Goal: Book appointment/travel/reservation

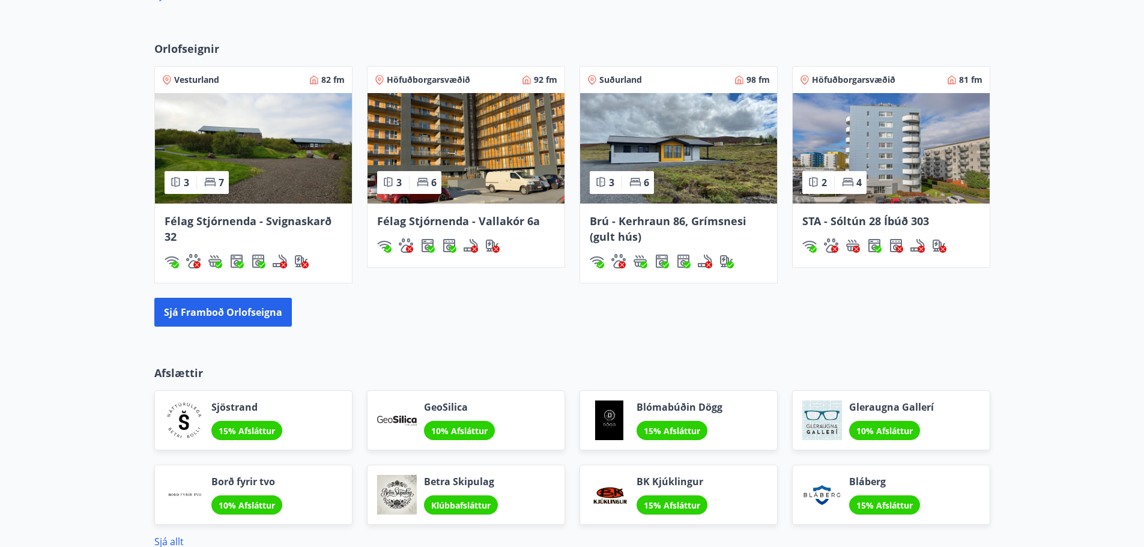
scroll to position [1087, 0]
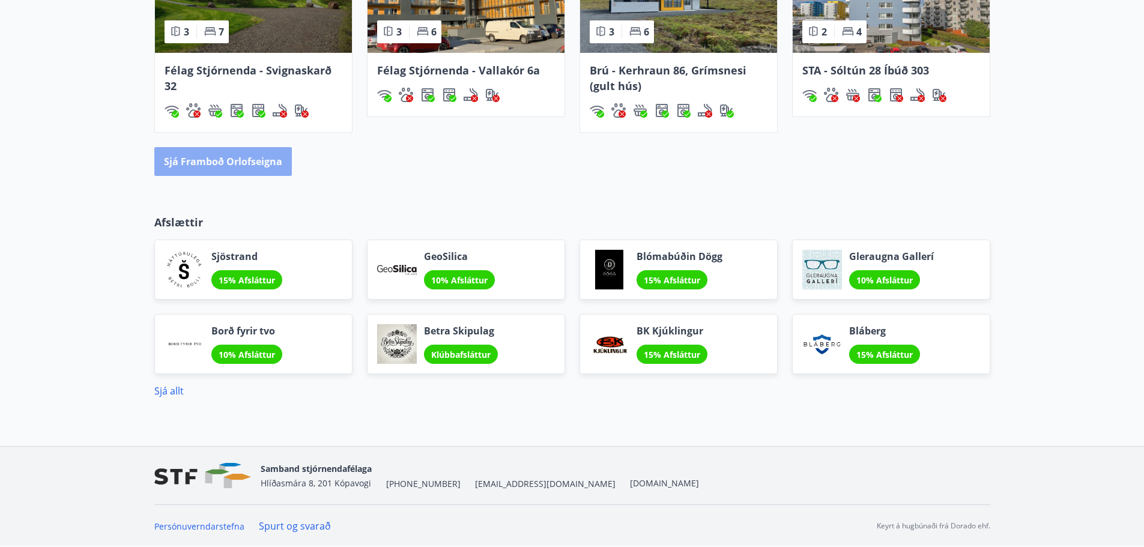
click at [252, 166] on button "Sjá framboð orlofseigna" at bounding box center [222, 161] width 137 height 29
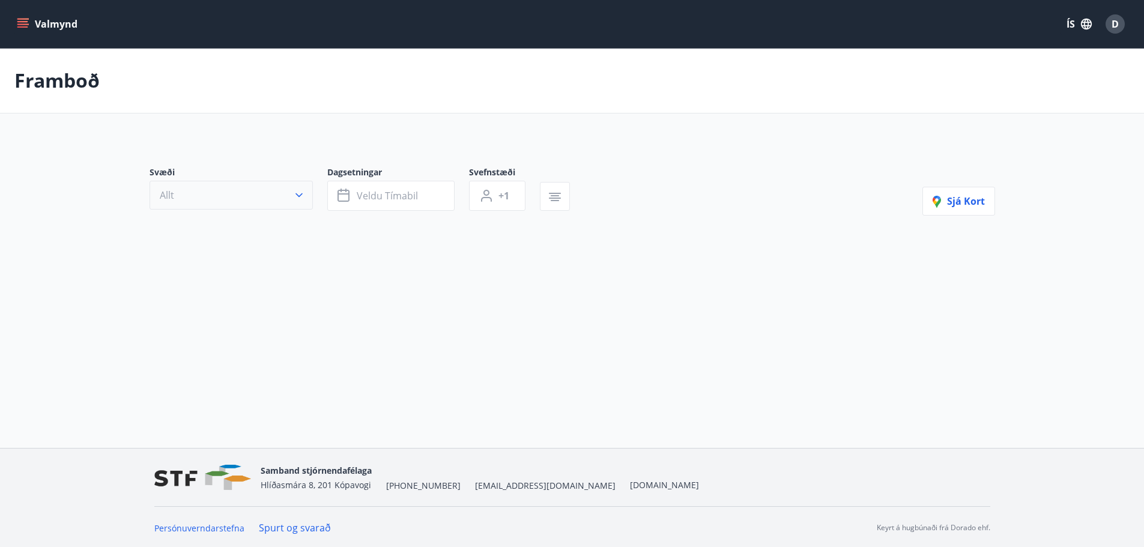
click at [223, 206] on button "Allt" at bounding box center [230, 195] width 163 height 29
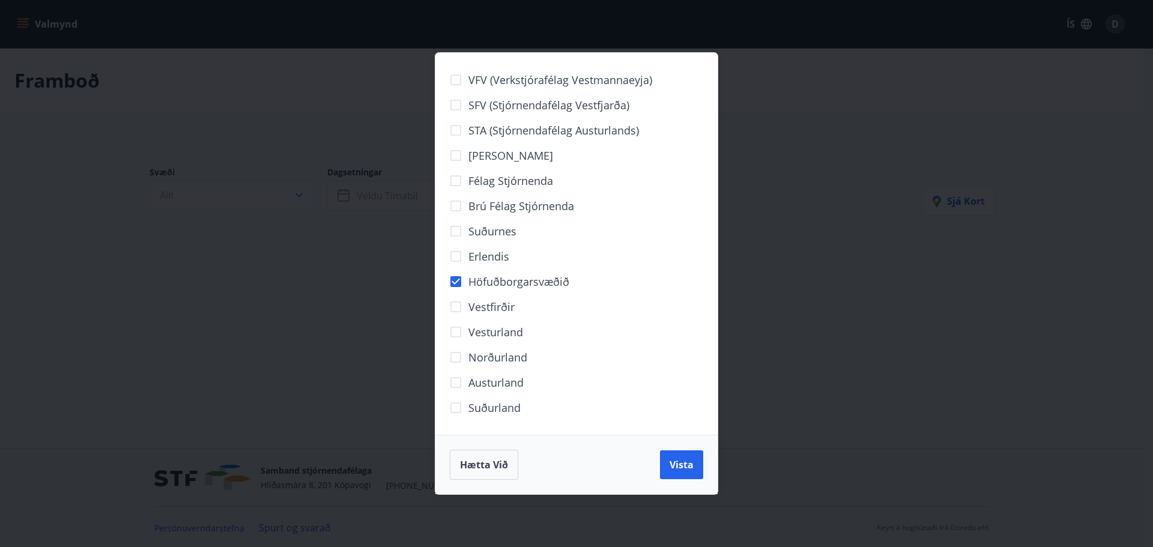
click at [678, 465] on div "Hætta við Vista" at bounding box center [576, 465] width 253 height 30
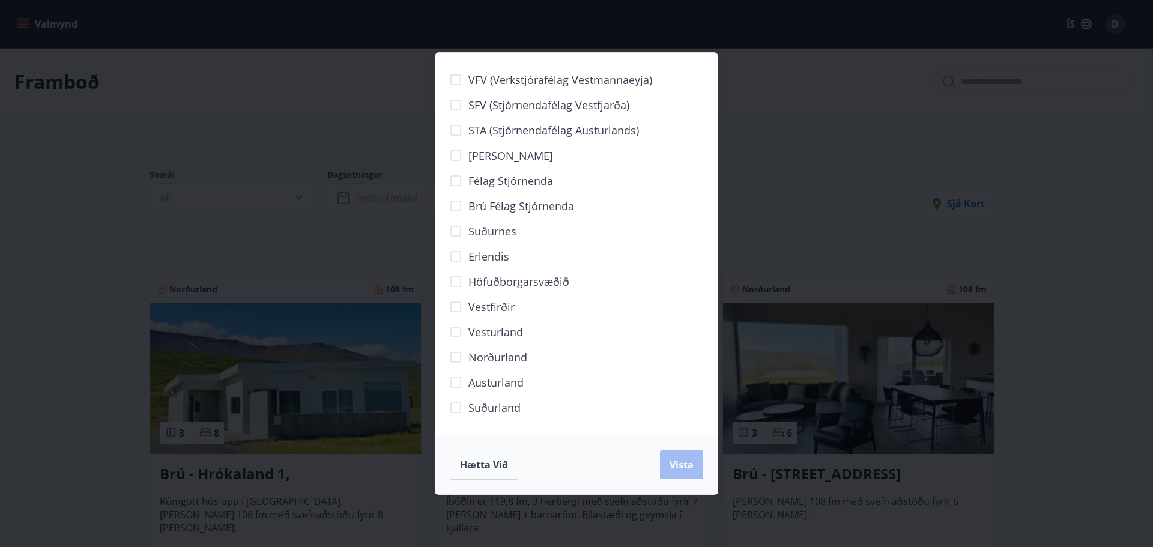
click at [376, 208] on div "VFV (Verkstjórafélag Vestmannaeyja) SFV (Stjórnendafélag Vestfjarða) STA (Stjór…" at bounding box center [576, 273] width 1153 height 547
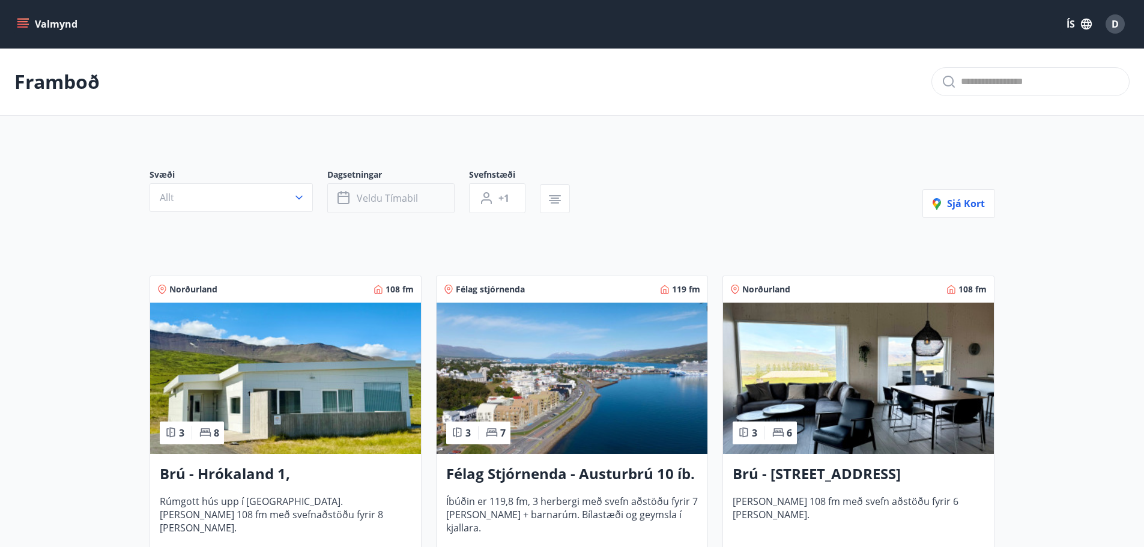
click at [372, 203] on span "Veldu tímabil" at bounding box center [387, 197] width 61 height 13
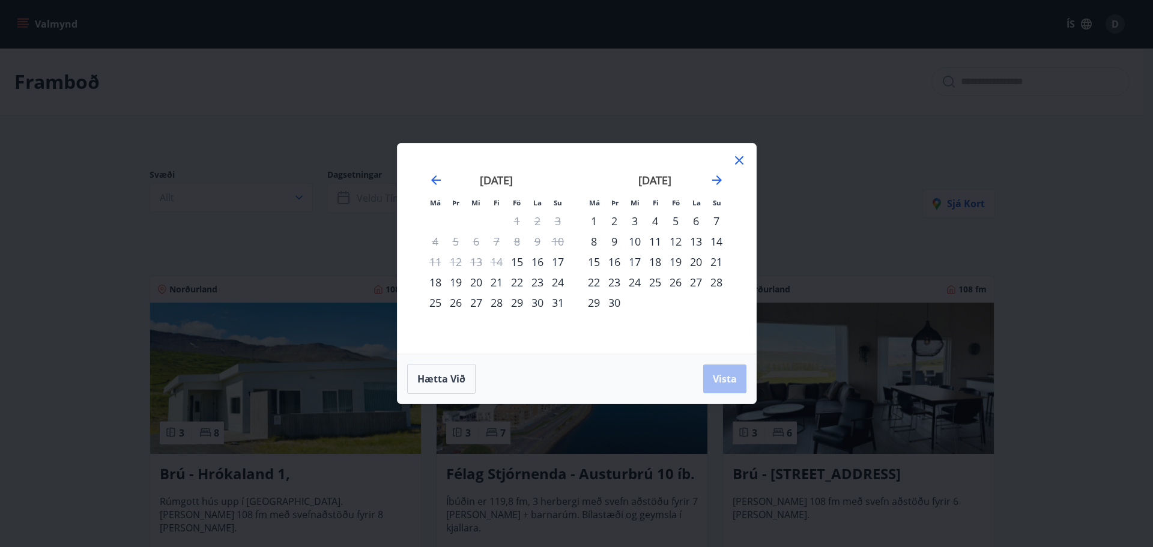
click at [526, 263] on div "15" at bounding box center [517, 262] width 20 height 20
click at [553, 258] on div "17" at bounding box center [557, 262] width 20 height 20
click at [716, 376] on span "Vista" at bounding box center [725, 378] width 24 height 13
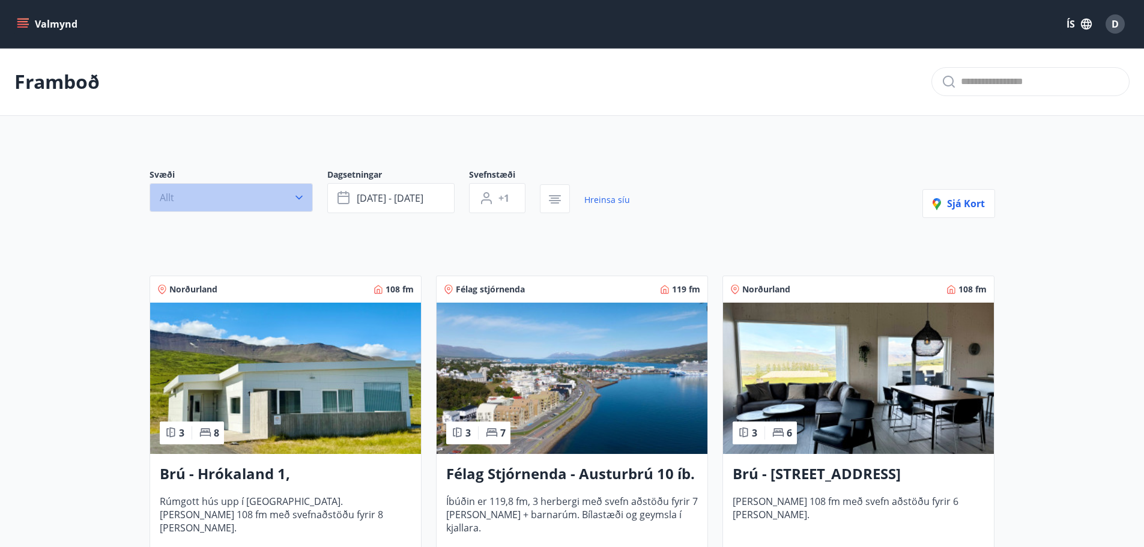
click at [221, 198] on button "Allt" at bounding box center [230, 197] width 163 height 29
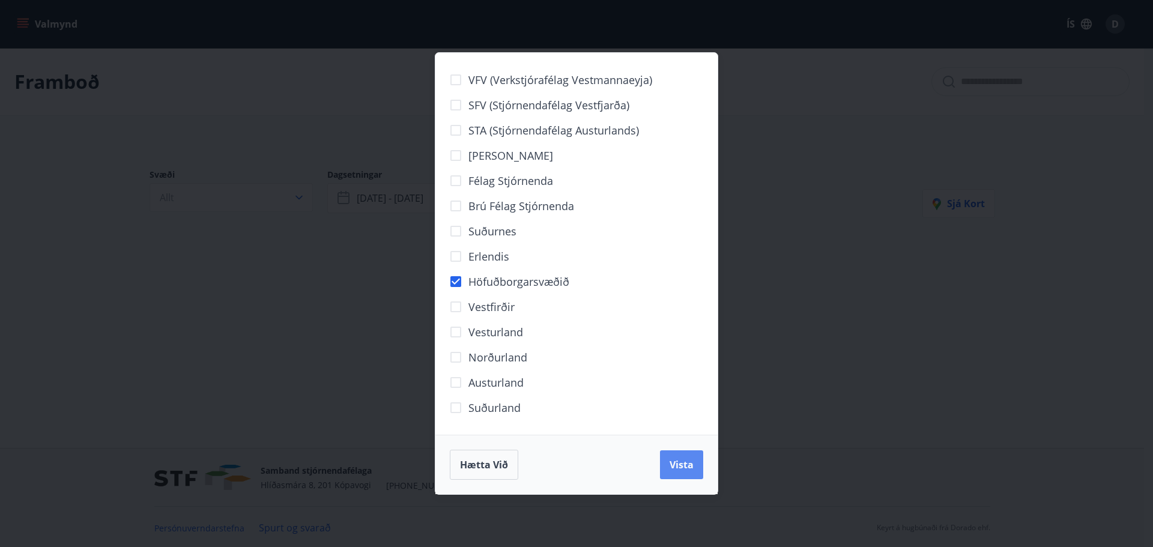
click at [690, 468] on span "Vista" at bounding box center [681, 464] width 24 height 13
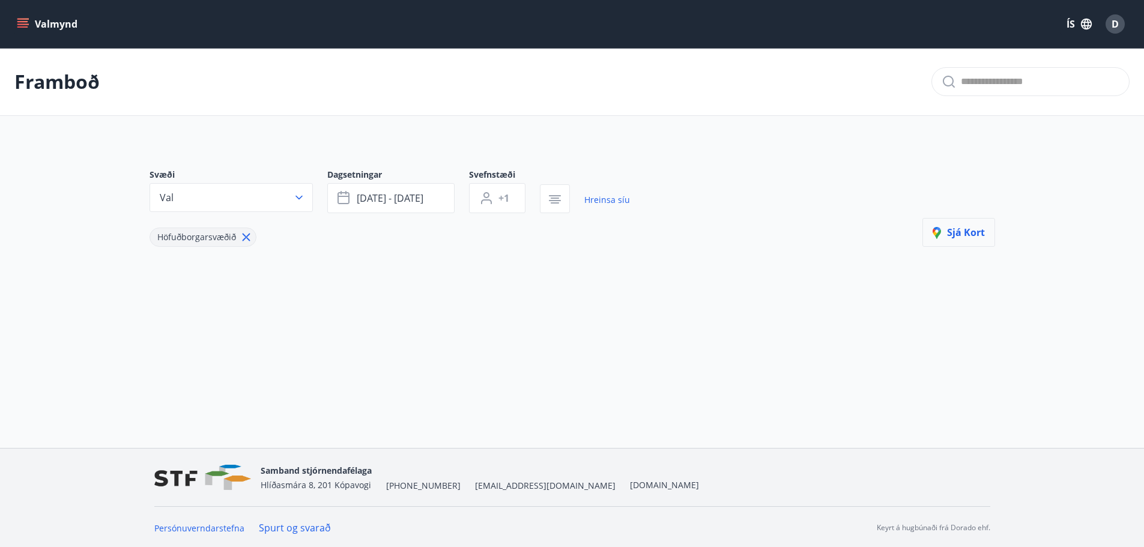
click at [957, 231] on span "Sjá kort" at bounding box center [958, 232] width 52 height 13
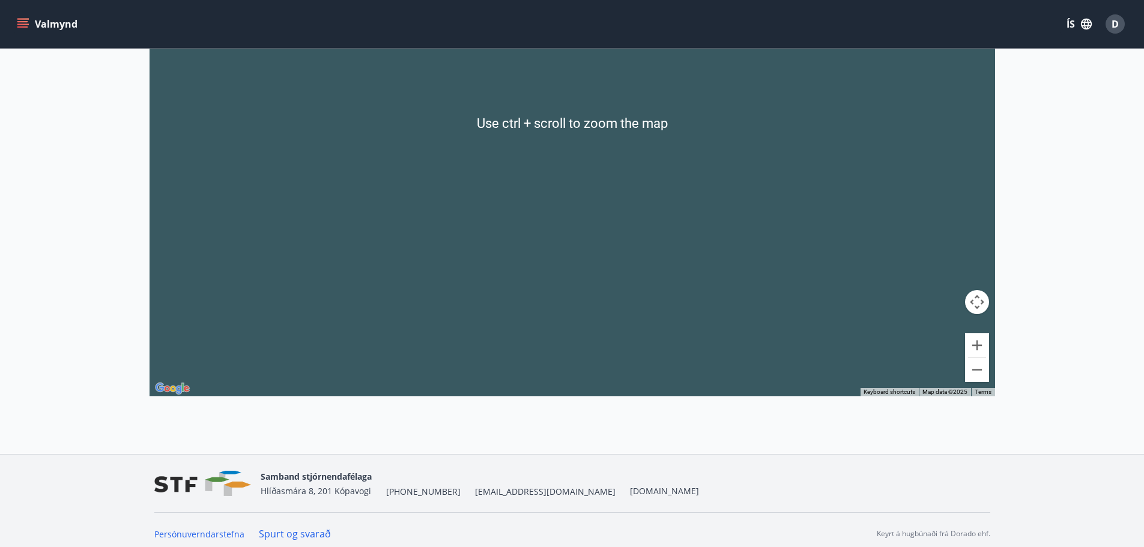
scroll to position [218, 0]
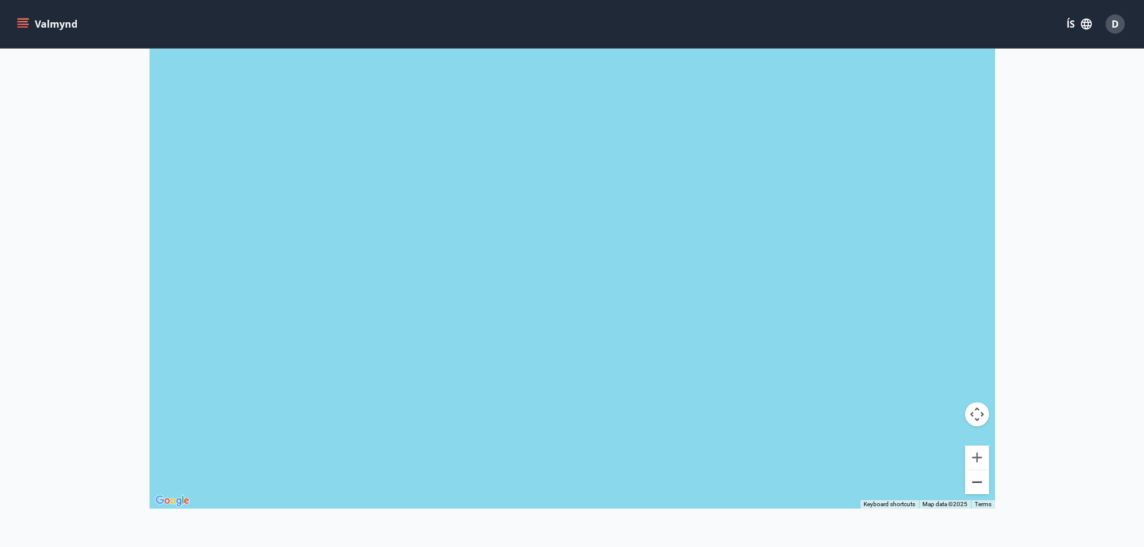
click at [982, 486] on button "Zoom out" at bounding box center [977, 482] width 24 height 24
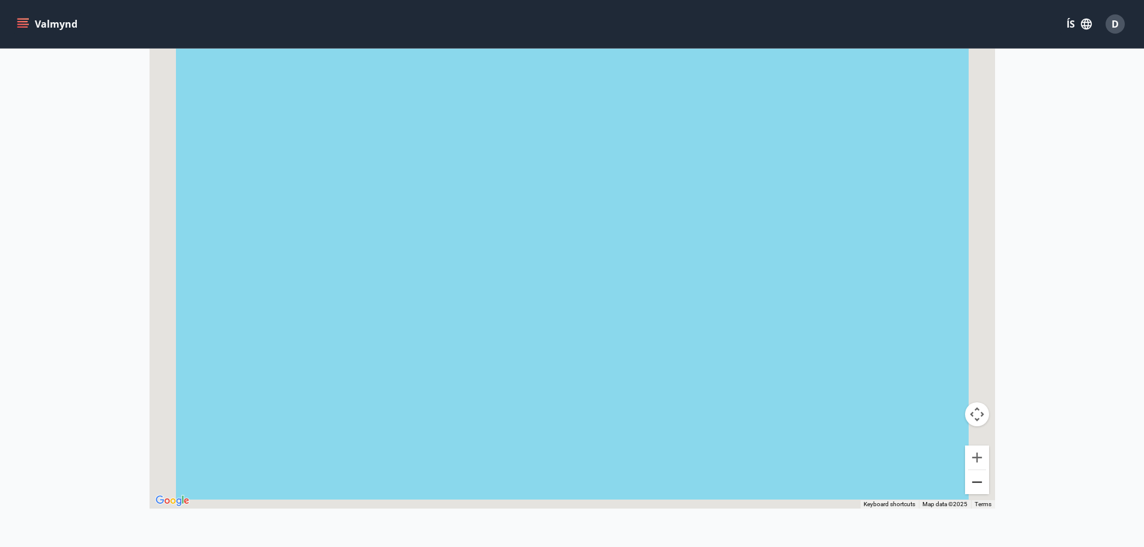
click at [982, 486] on button "Zoom out" at bounding box center [977, 482] width 24 height 24
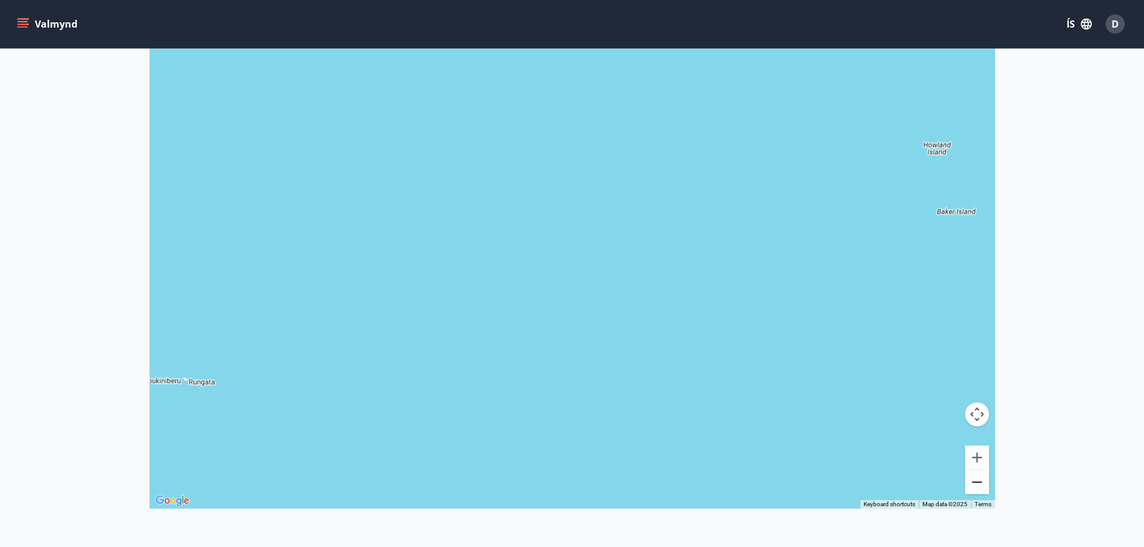
click at [982, 486] on button "Zoom out" at bounding box center [977, 482] width 24 height 24
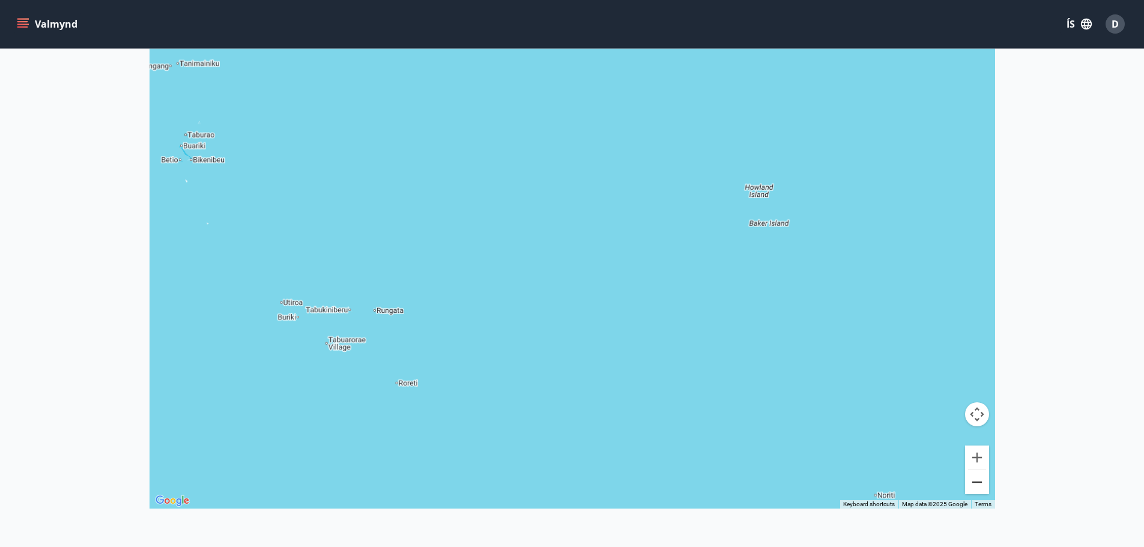
click at [982, 486] on button "Zoom out" at bounding box center [977, 482] width 24 height 24
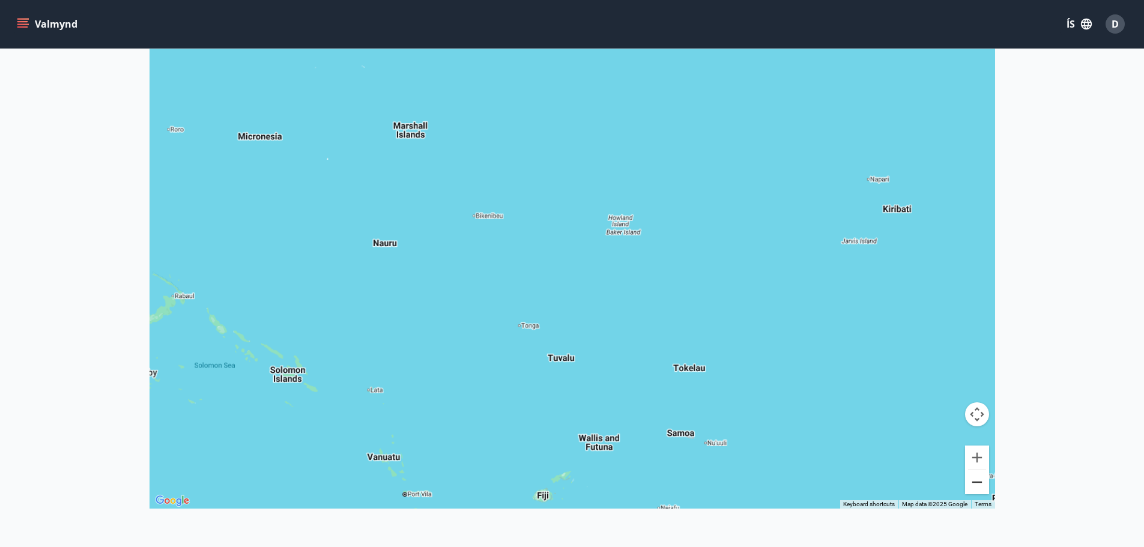
click at [982, 486] on button "Zoom out" at bounding box center [977, 482] width 24 height 24
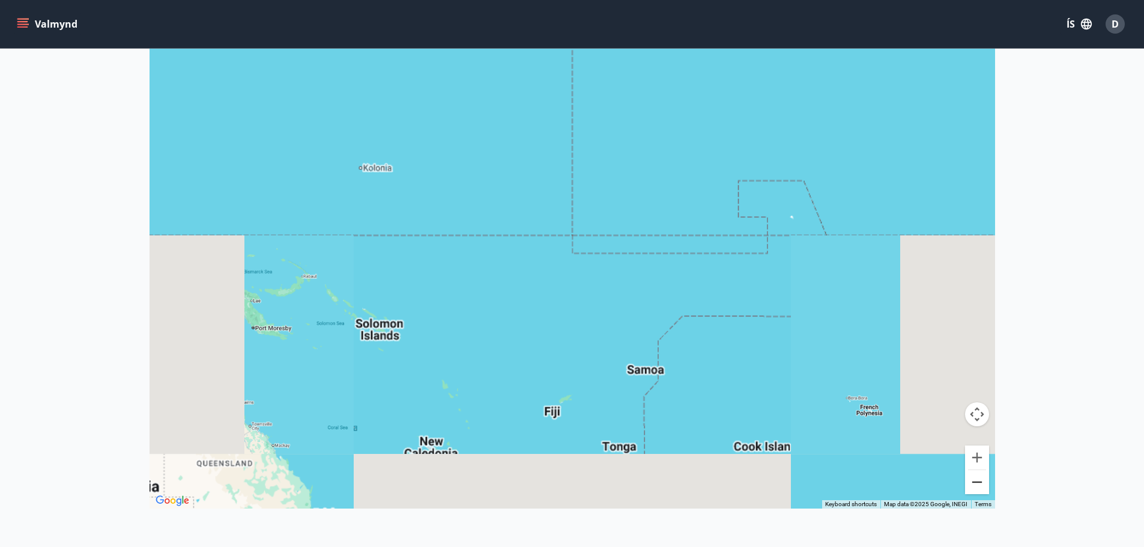
click at [980, 486] on button "Zoom out" at bounding box center [977, 482] width 24 height 24
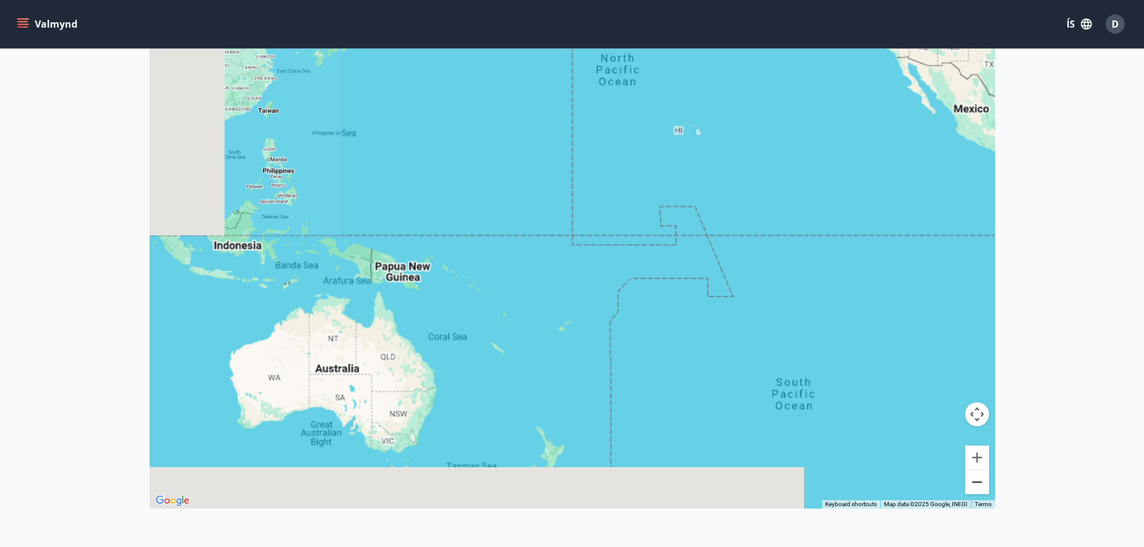
click at [980, 485] on button "Zoom out" at bounding box center [977, 482] width 24 height 24
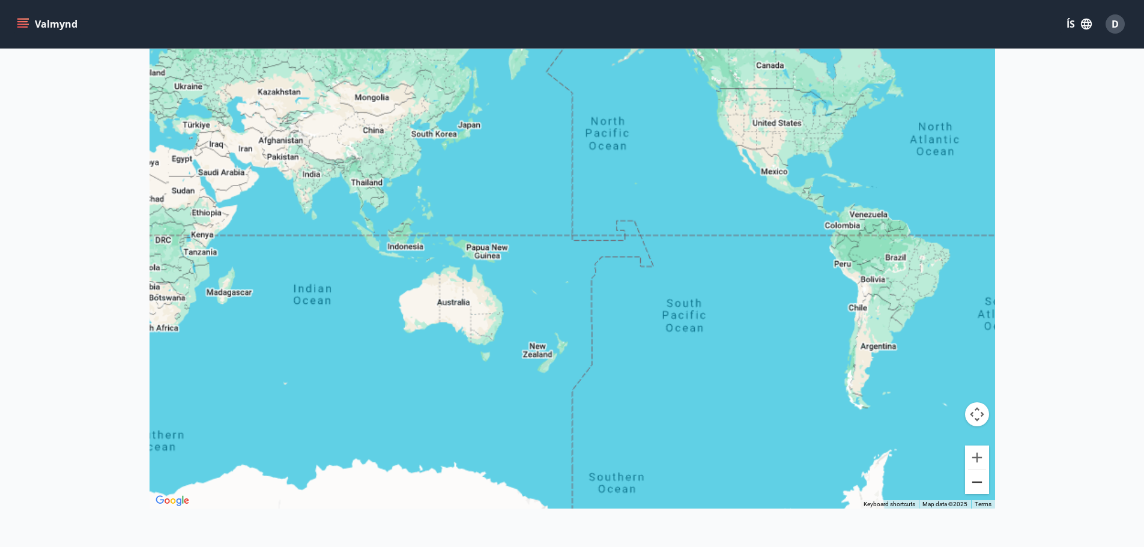
click at [978, 485] on button "Zoom out" at bounding box center [977, 482] width 24 height 24
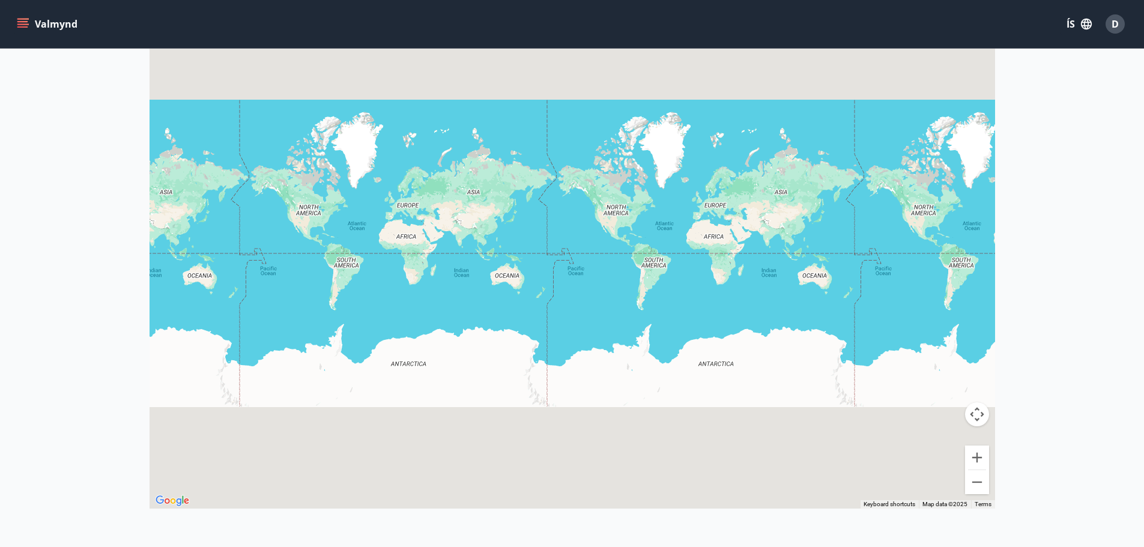
drag, startPoint x: 703, startPoint y: 228, endPoint x: 659, endPoint y: 271, distance: 62.0
click at [659, 271] on div at bounding box center [571, 235] width 845 height 547
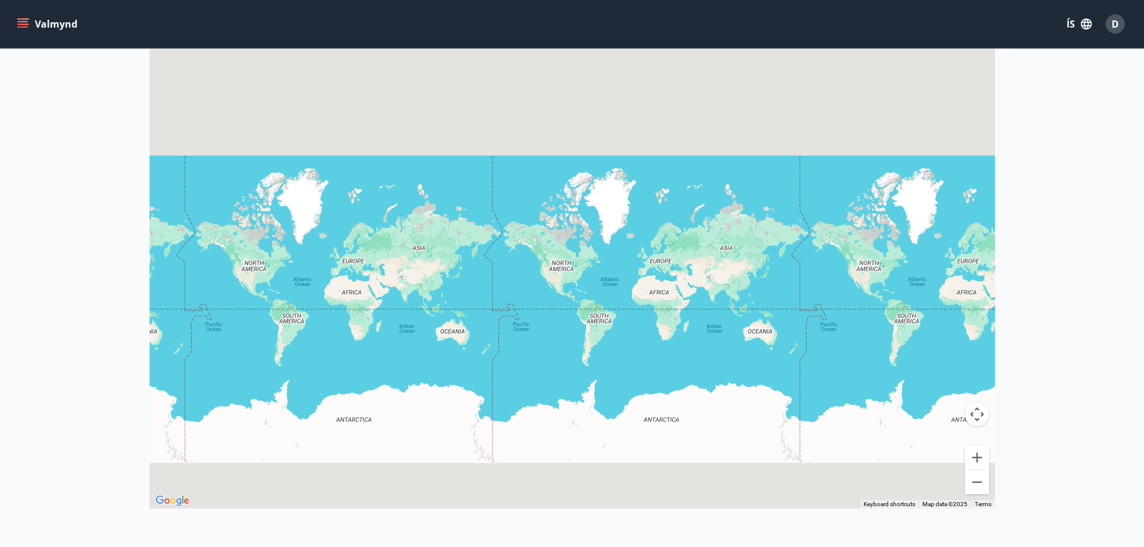
click at [637, 247] on div at bounding box center [571, 235] width 845 height 547
click at [635, 247] on div at bounding box center [571, 235] width 845 height 547
click at [977, 450] on button "Zoom in" at bounding box center [977, 457] width 24 height 24
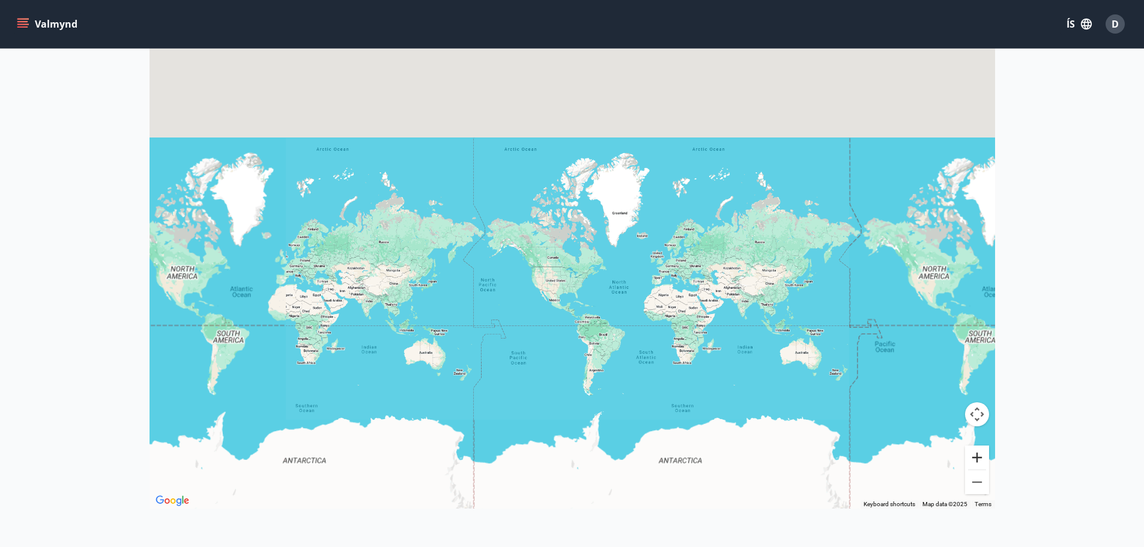
click at [977, 450] on button "Zoom in" at bounding box center [977, 457] width 24 height 24
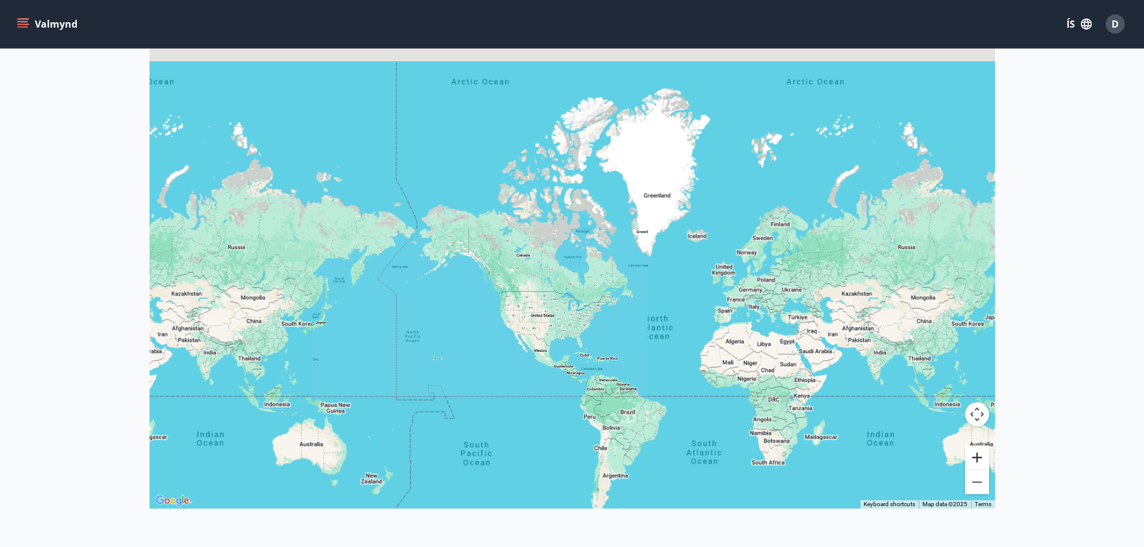
click at [977, 450] on button "Zoom in" at bounding box center [977, 457] width 24 height 24
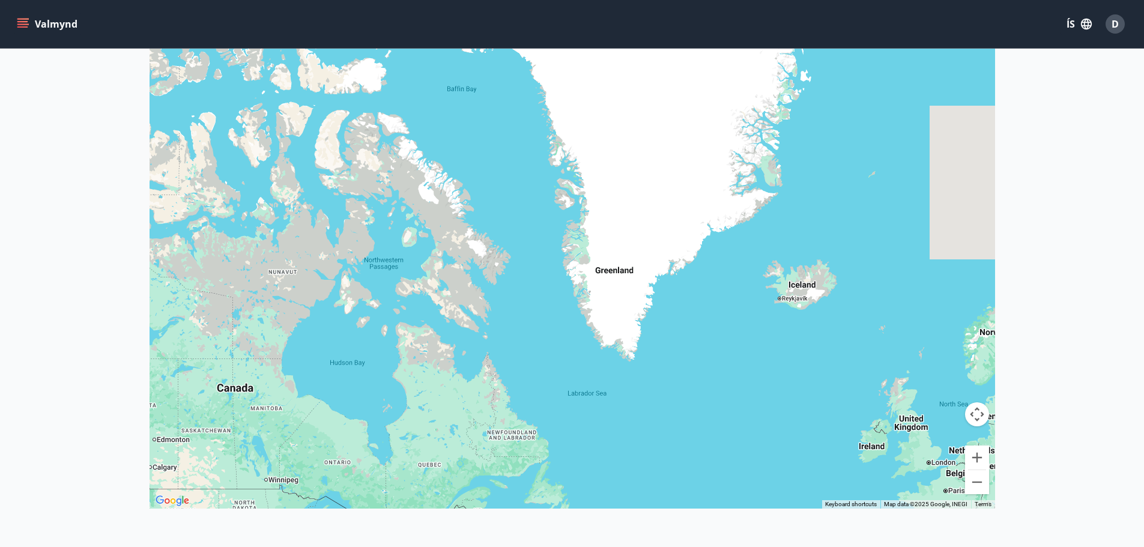
drag, startPoint x: 861, startPoint y: 283, endPoint x: 625, endPoint y: 317, distance: 238.3
click at [630, 327] on div at bounding box center [571, 235] width 845 height 547
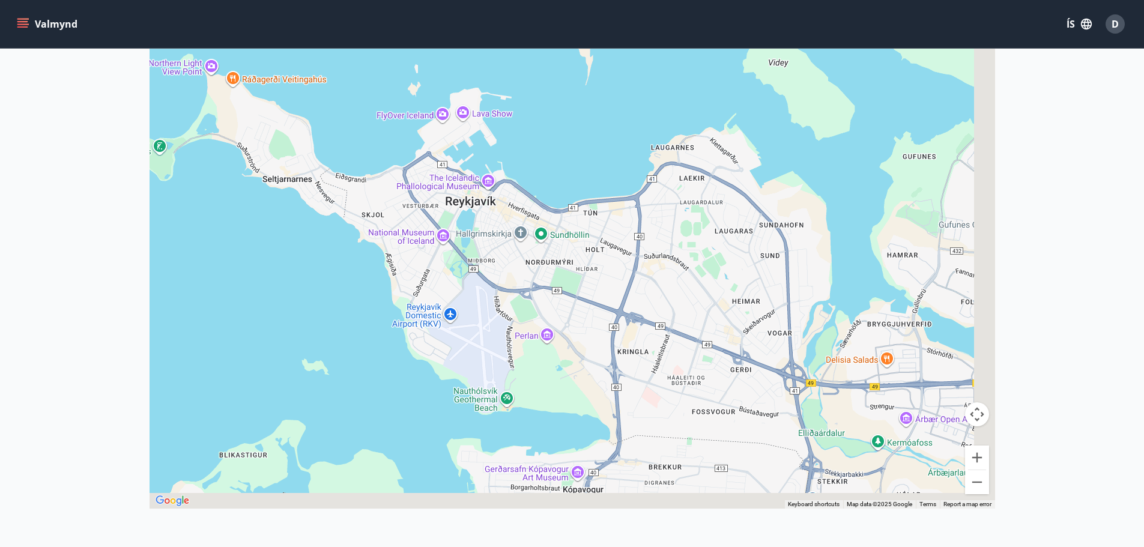
drag, startPoint x: 767, startPoint y: 346, endPoint x: 633, endPoint y: 289, distance: 145.2
click at [644, 292] on div at bounding box center [571, 235] width 845 height 547
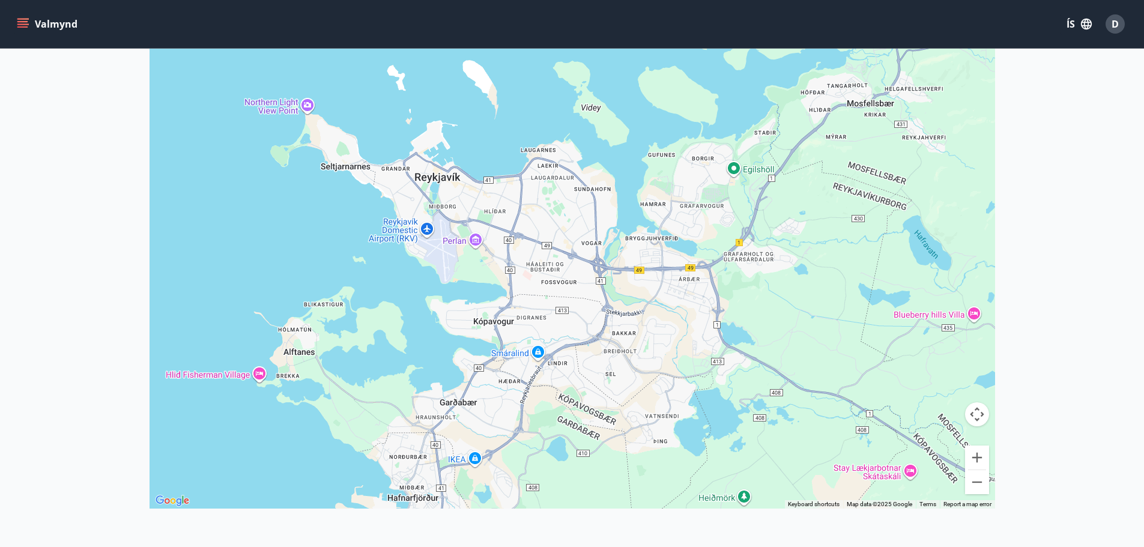
drag, startPoint x: 700, startPoint y: 345, endPoint x: 601, endPoint y: 318, distance: 101.9
click at [601, 318] on div at bounding box center [571, 235] width 845 height 547
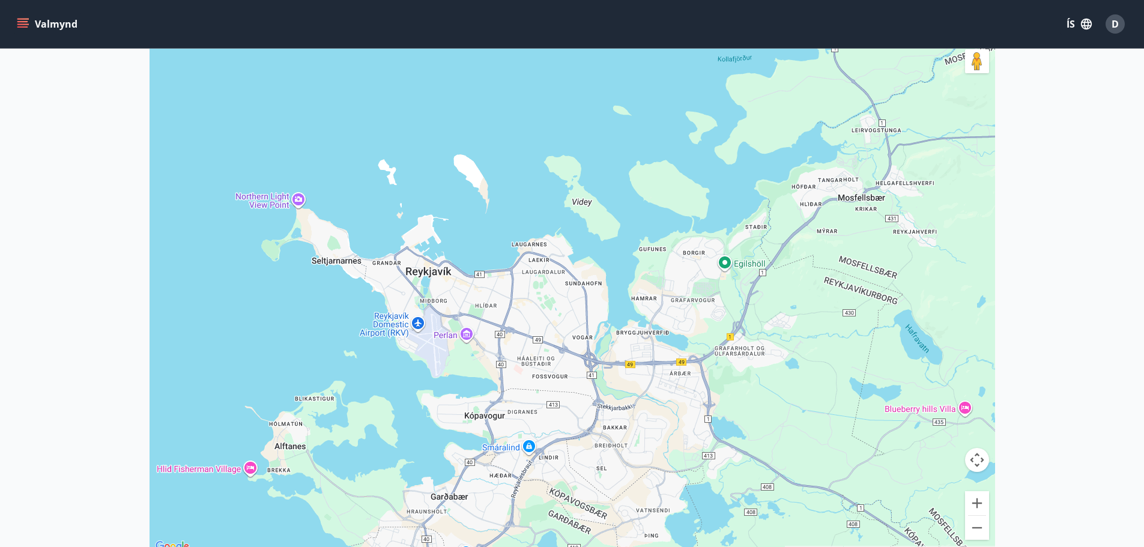
scroll to position [0, 0]
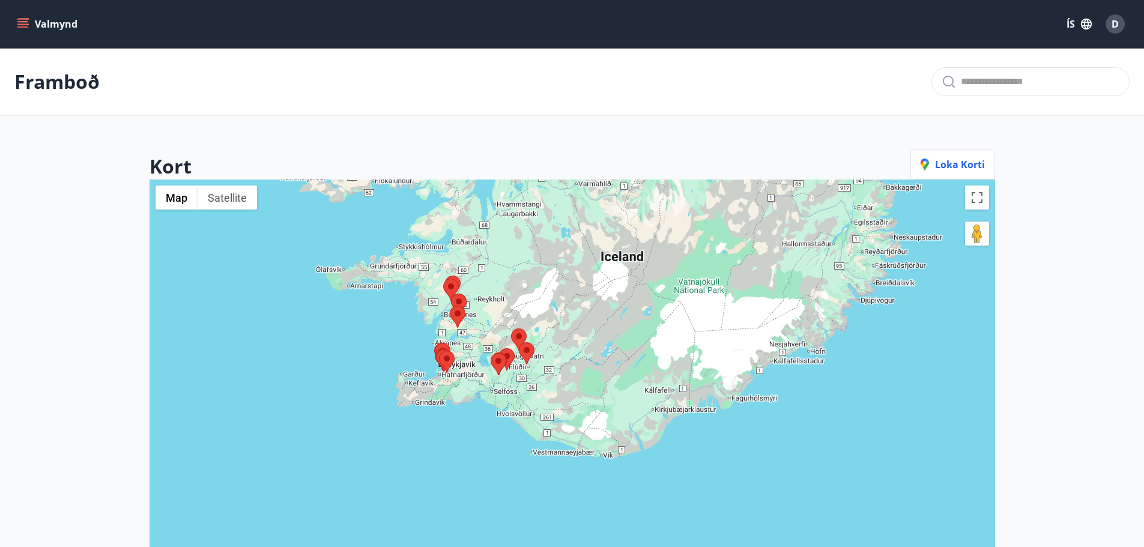
drag, startPoint x: 447, startPoint y: 456, endPoint x: 428, endPoint y: 309, distance: 148.2
click at [428, 309] on div at bounding box center [571, 452] width 845 height 547
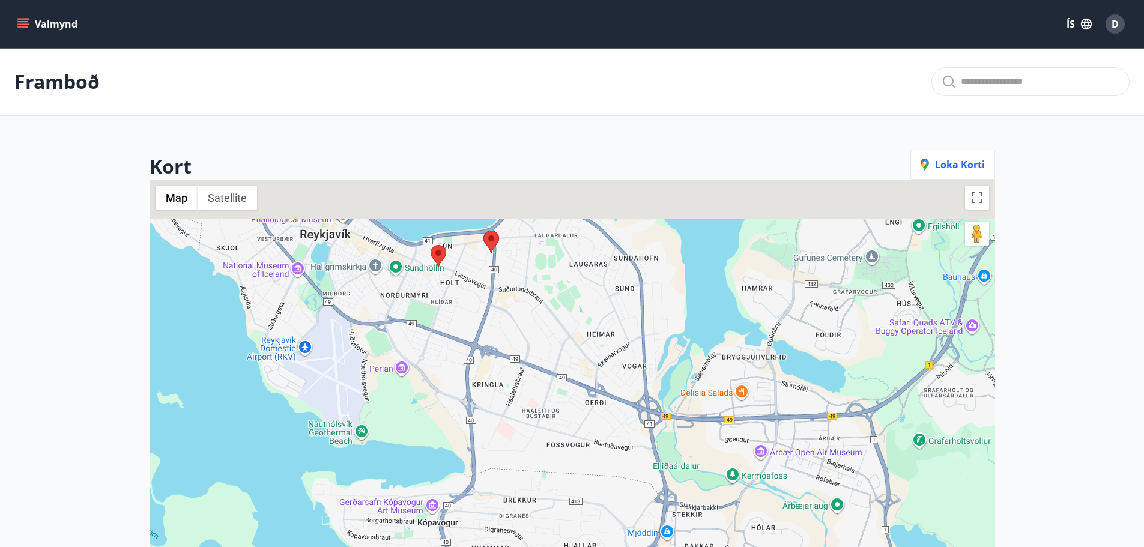
drag, startPoint x: 481, startPoint y: 216, endPoint x: 506, endPoint y: 339, distance: 125.6
click at [506, 339] on div at bounding box center [571, 452] width 845 height 547
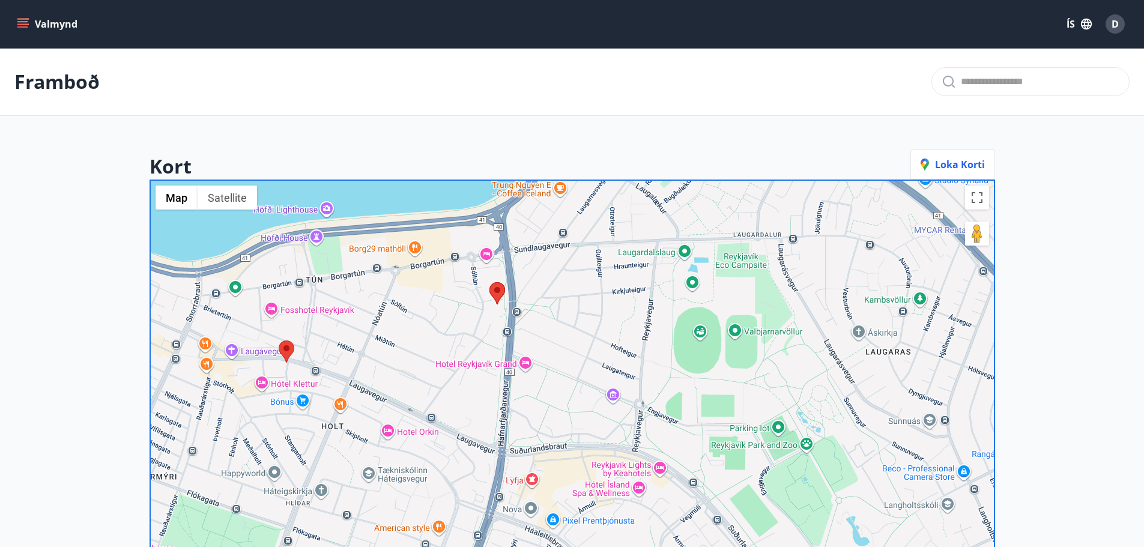
click at [489, 282] on area at bounding box center [489, 282] width 0 height 0
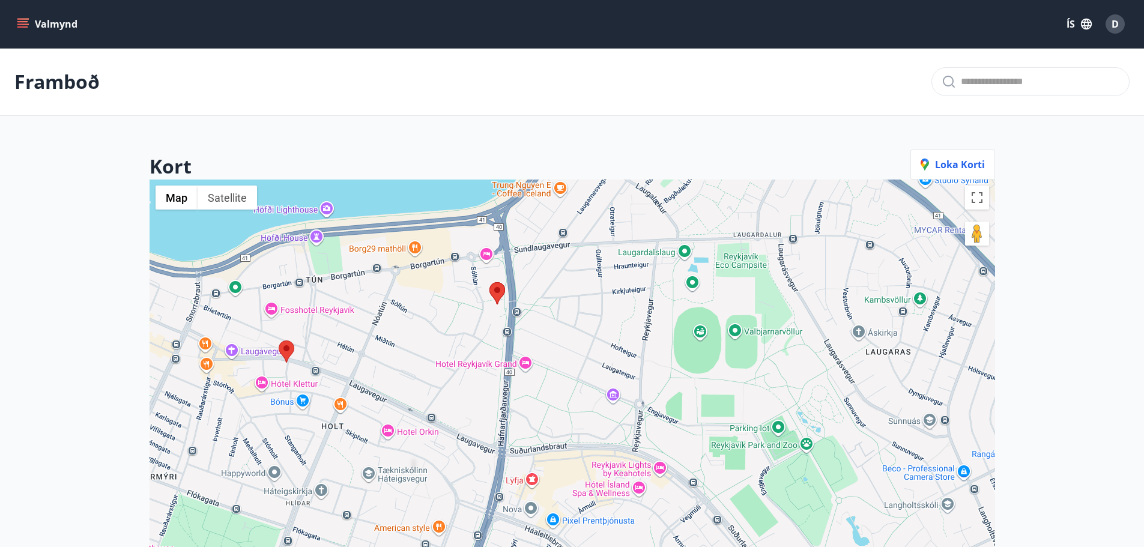
click at [489, 282] on area at bounding box center [489, 282] width 0 height 0
click at [279, 340] on area at bounding box center [279, 340] width 0 height 0
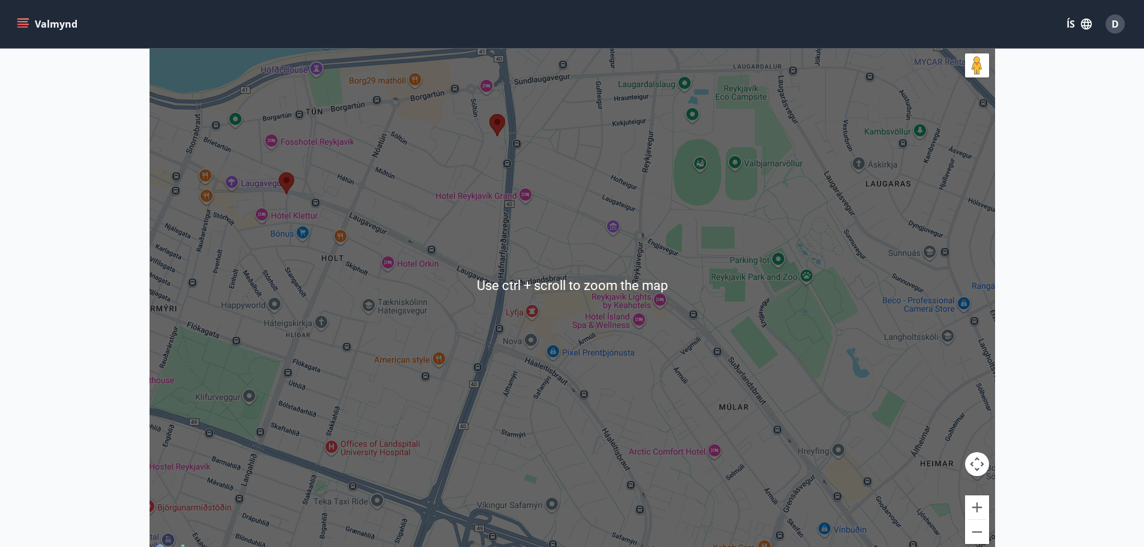
scroll to position [180, 0]
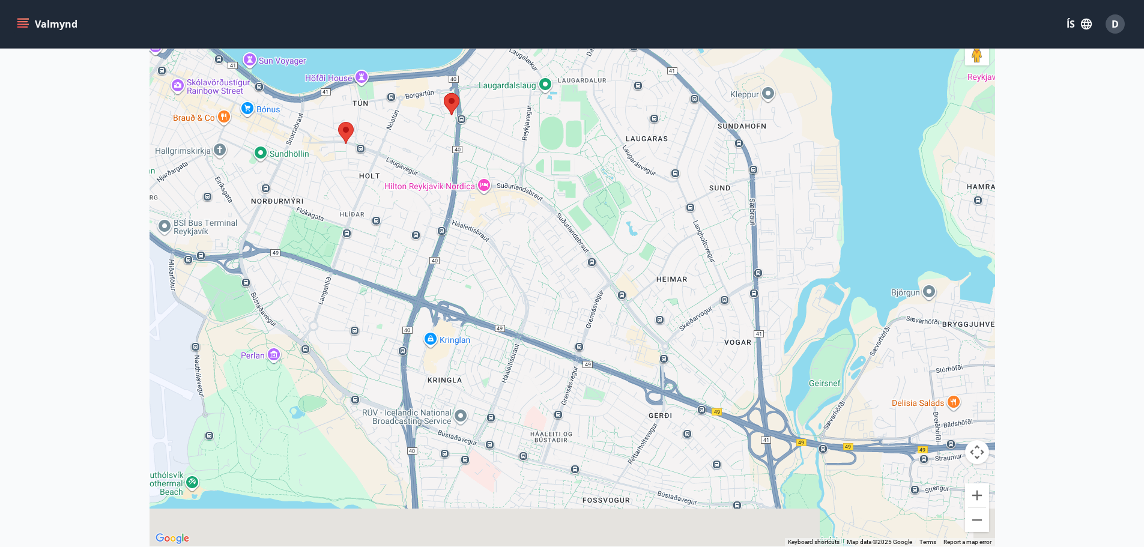
drag, startPoint x: 300, startPoint y: 350, endPoint x: 358, endPoint y: 226, distance: 136.7
click at [358, 226] on div at bounding box center [571, 272] width 845 height 547
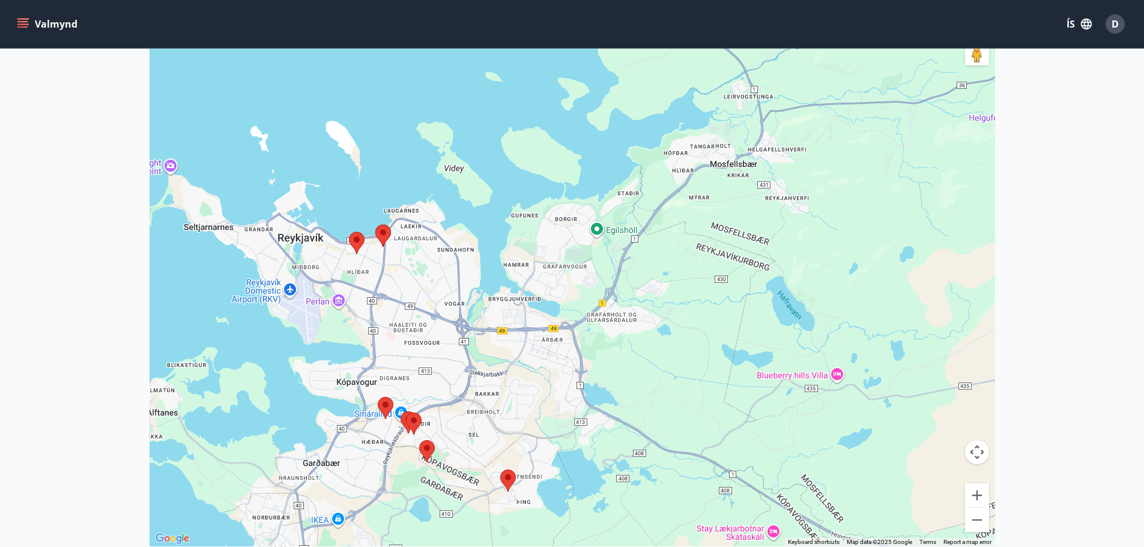
click at [378, 397] on area at bounding box center [378, 397] width 0 height 0
click at [400, 411] on area at bounding box center [400, 411] width 0 height 0
click at [406, 412] on area at bounding box center [406, 412] width 0 height 0
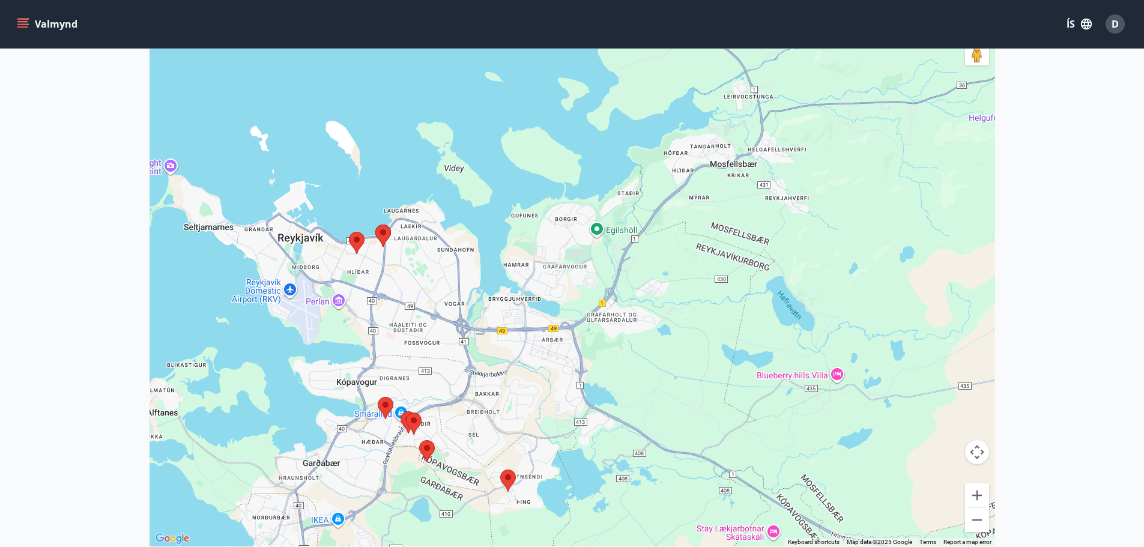
click at [406, 412] on area at bounding box center [406, 412] width 0 height 0
click at [419, 440] on area at bounding box center [419, 440] width 0 height 0
click at [516, 483] on div at bounding box center [571, 272] width 845 height 547
click at [500, 469] on area at bounding box center [500, 469] width 0 height 0
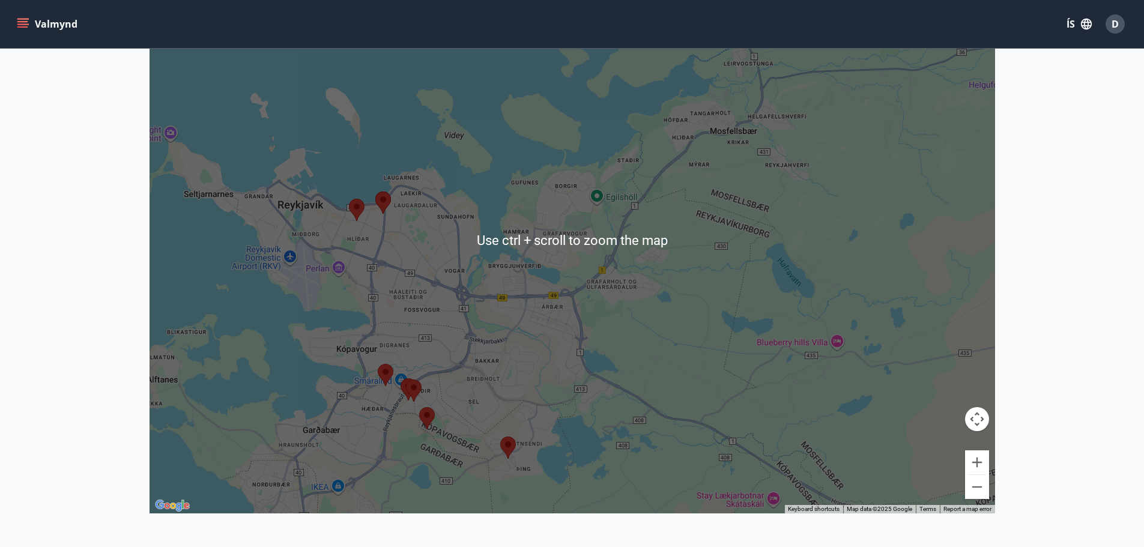
scroll to position [240, 0]
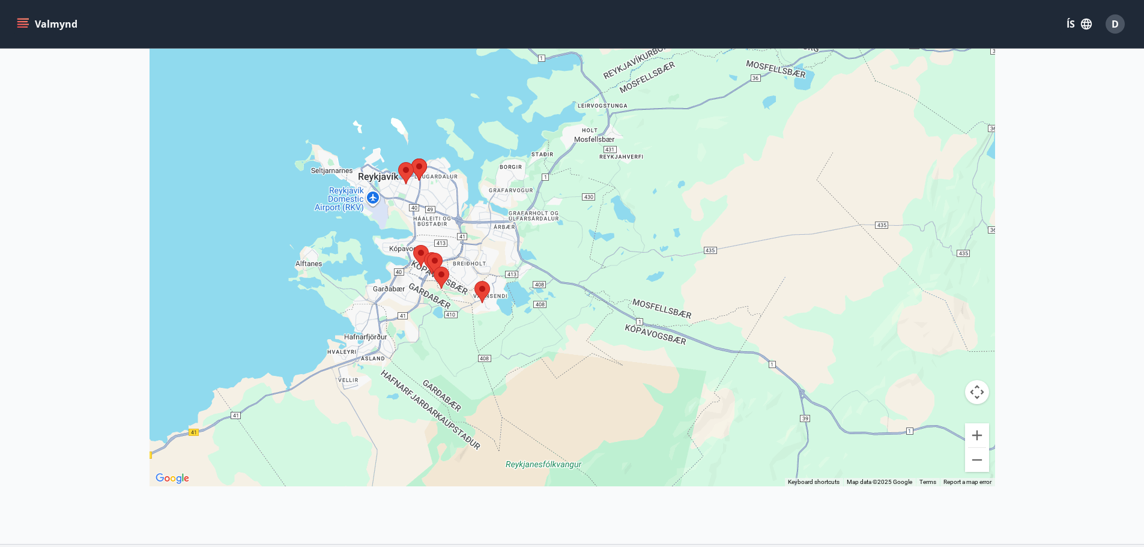
drag, startPoint x: 454, startPoint y: 438, endPoint x: 496, endPoint y: 397, distance: 58.6
click at [496, 397] on div at bounding box center [571, 212] width 845 height 547
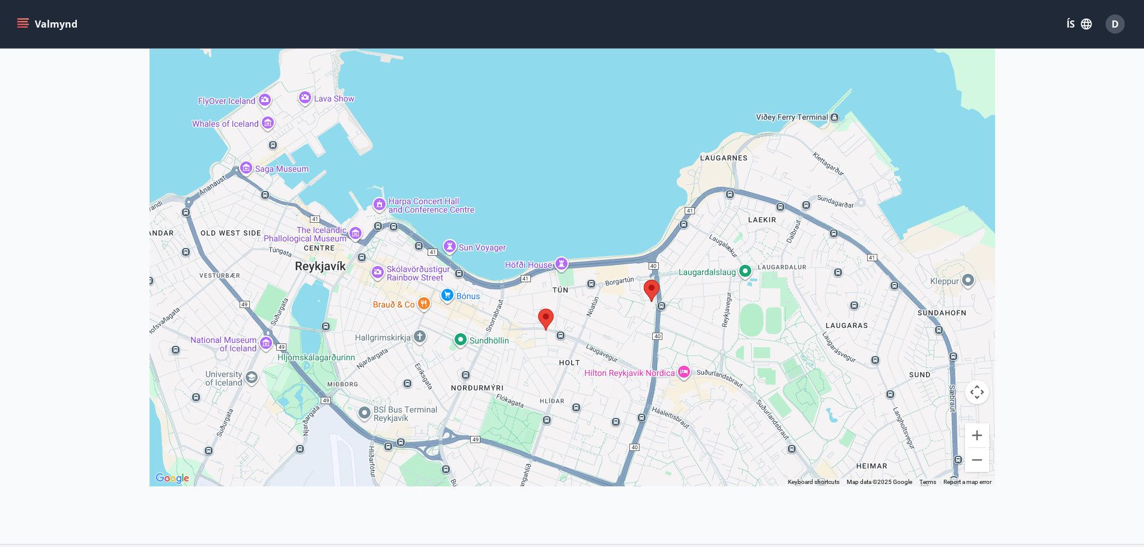
scroll to position [1052, 0]
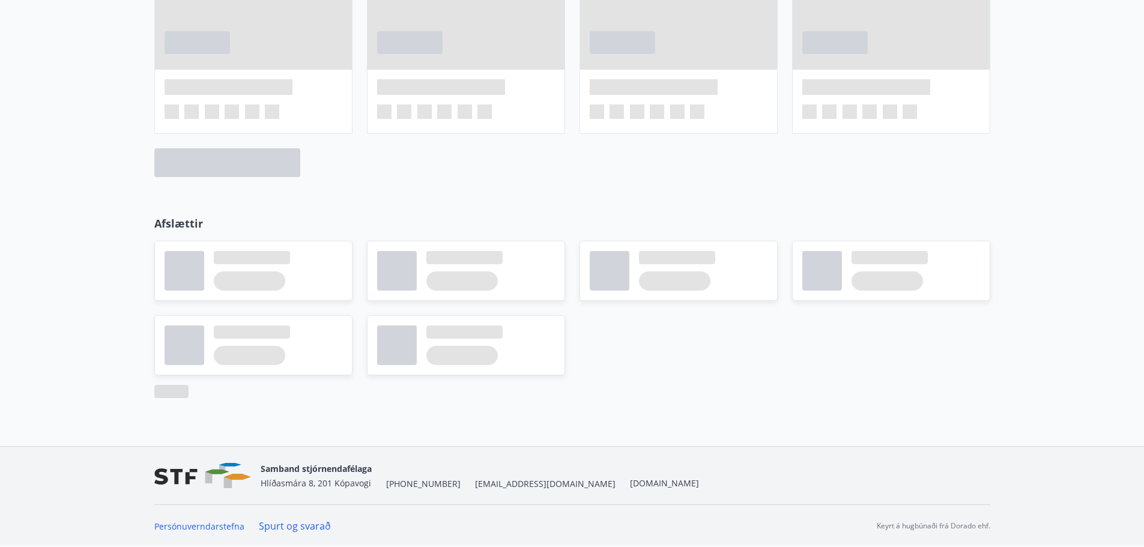
drag, startPoint x: 399, startPoint y: 221, endPoint x: 387, endPoint y: 271, distance: 51.1
click at [388, 271] on div "Afslættir" at bounding box center [572, 297] width 1144 height 202
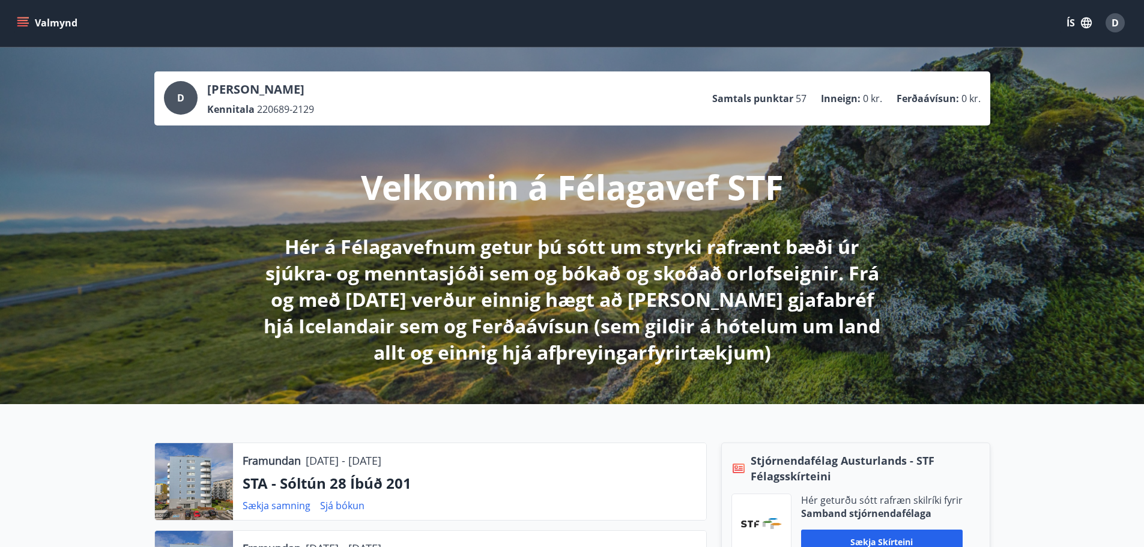
scroll to position [0, 0]
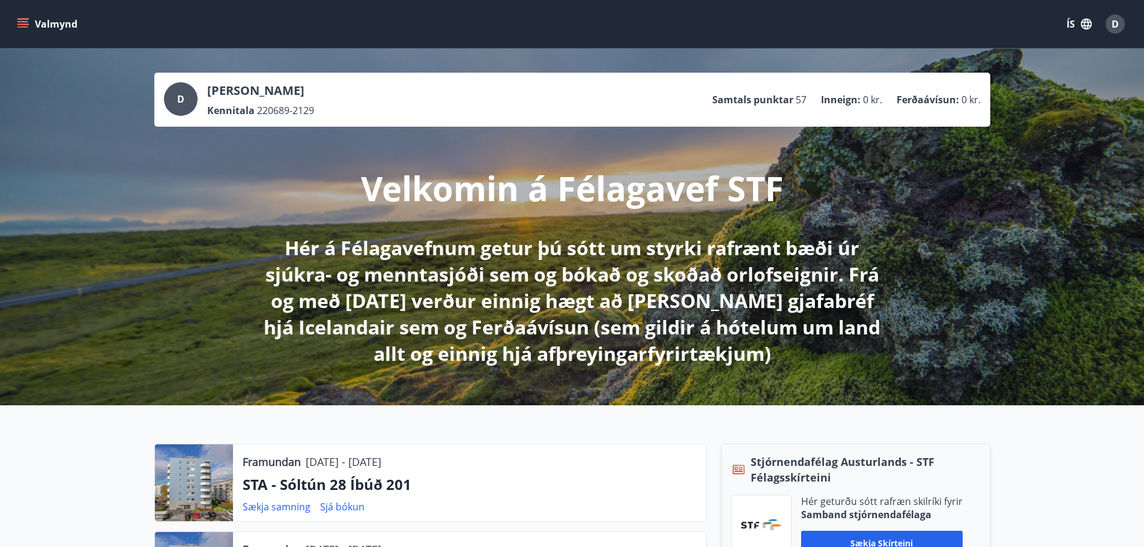
click at [24, 24] on icon "menu" at bounding box center [23, 23] width 13 height 1
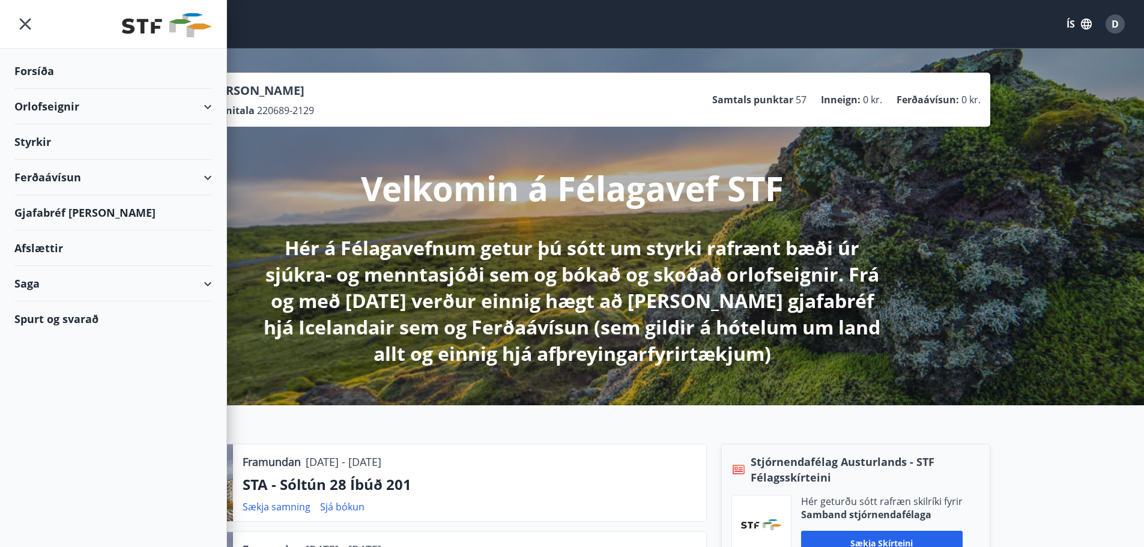
click at [49, 107] on div "Orlofseignir" at bounding box center [112, 106] width 197 height 35
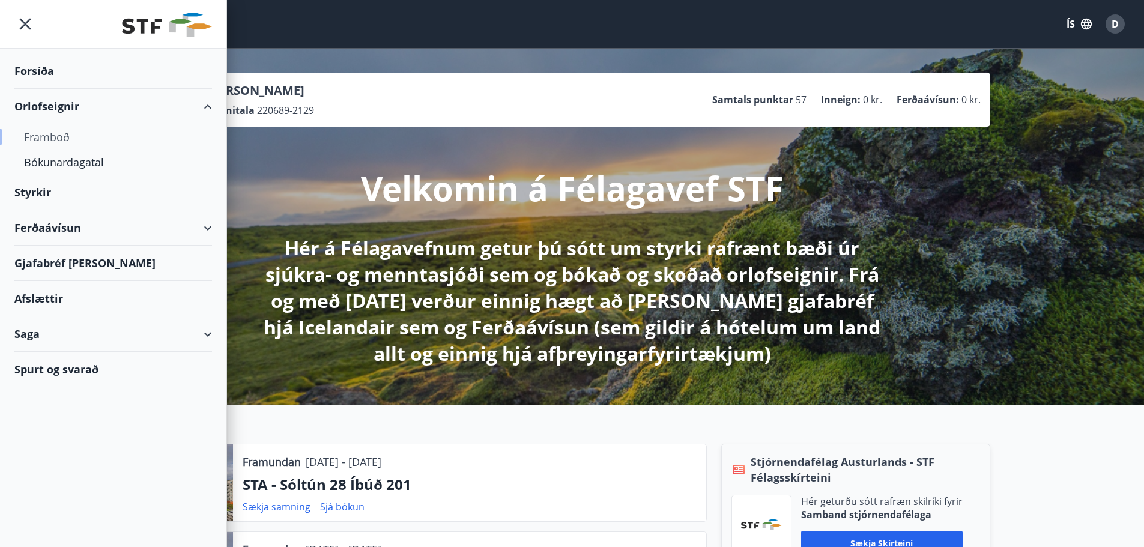
click at [55, 135] on div "Framboð" at bounding box center [113, 136] width 178 height 25
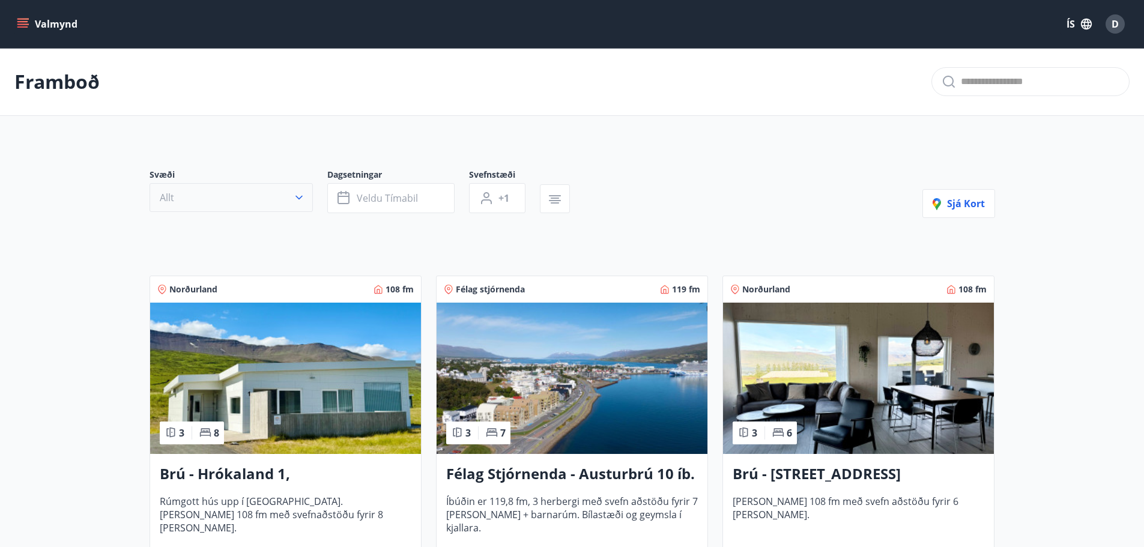
click at [259, 198] on button "Allt" at bounding box center [230, 197] width 163 height 29
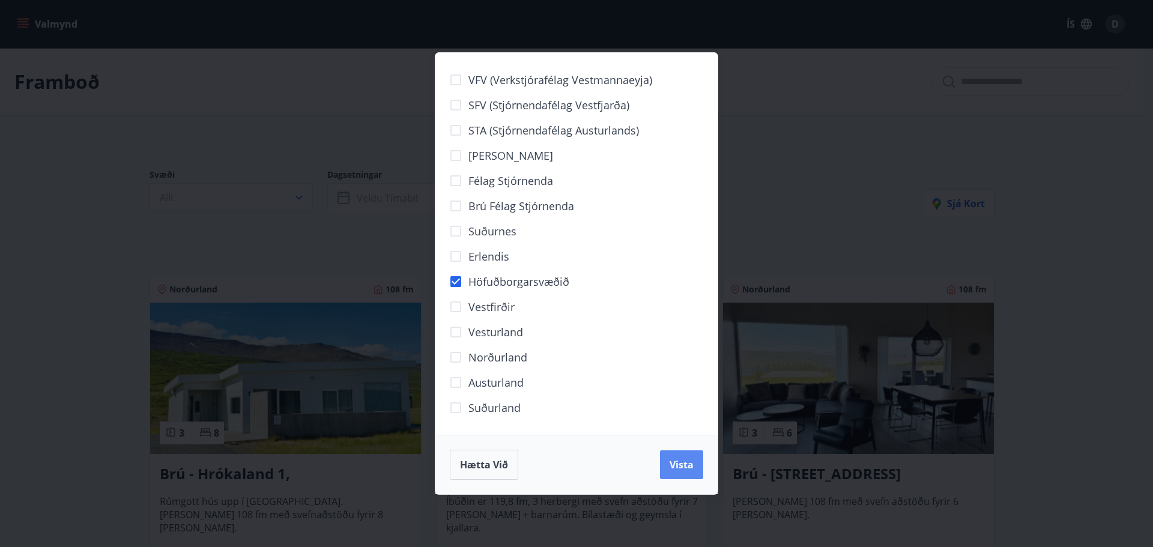
click at [682, 460] on span "Vista" at bounding box center [681, 464] width 24 height 13
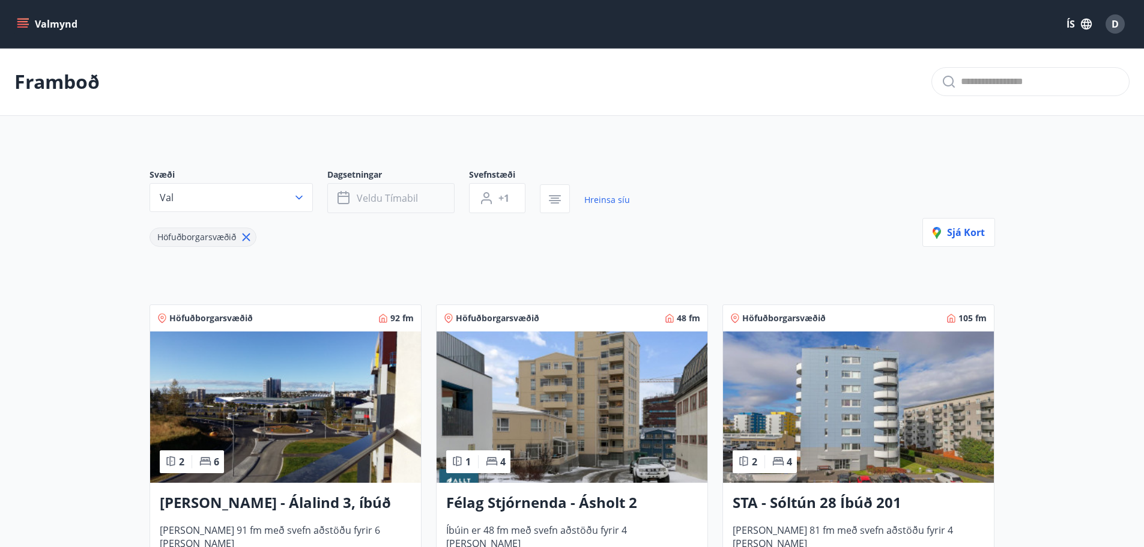
click at [420, 201] on button "Veldu tímabil" at bounding box center [390, 198] width 127 height 30
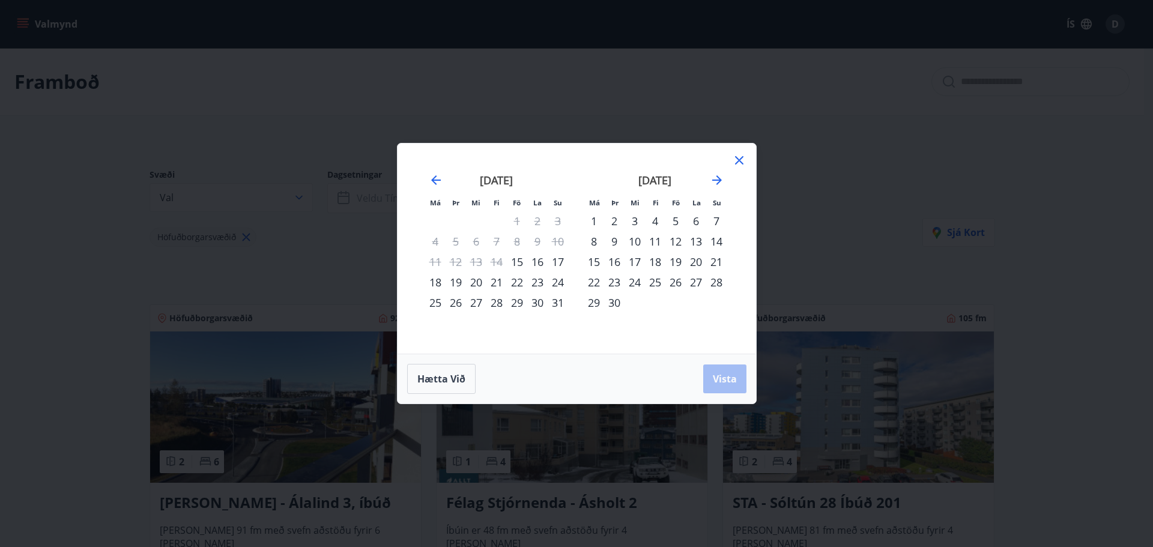
click at [515, 262] on div "15" at bounding box center [517, 262] width 20 height 20
click at [562, 261] on div "17" at bounding box center [557, 262] width 20 height 20
click at [740, 375] on button "Vista" at bounding box center [724, 378] width 43 height 29
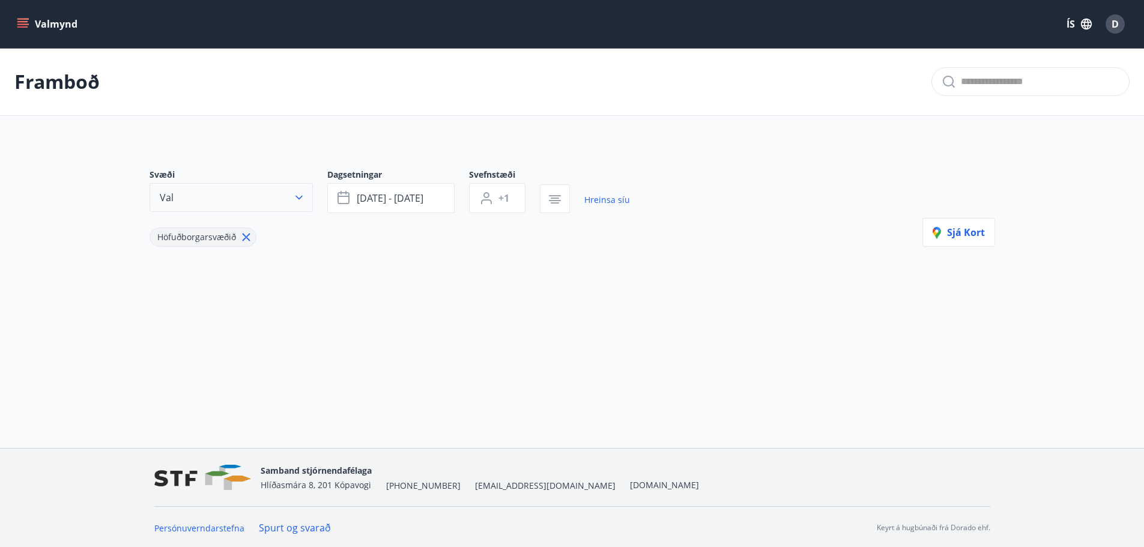
click at [304, 197] on icon "button" at bounding box center [299, 197] width 12 height 12
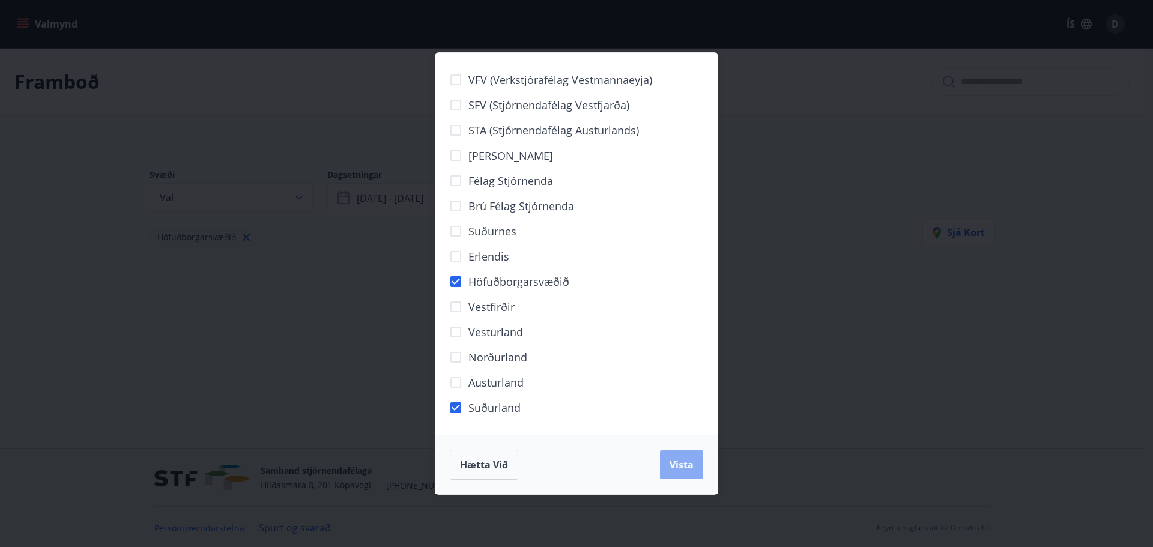
click at [681, 456] on button "Vista" at bounding box center [681, 464] width 43 height 29
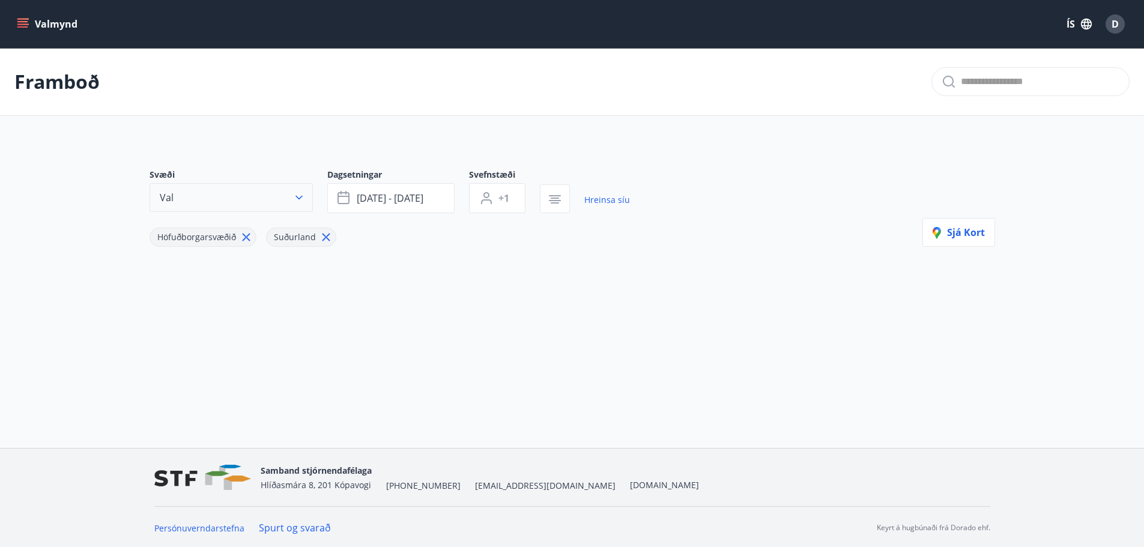
click at [298, 197] on icon "button" at bounding box center [299, 197] width 12 height 12
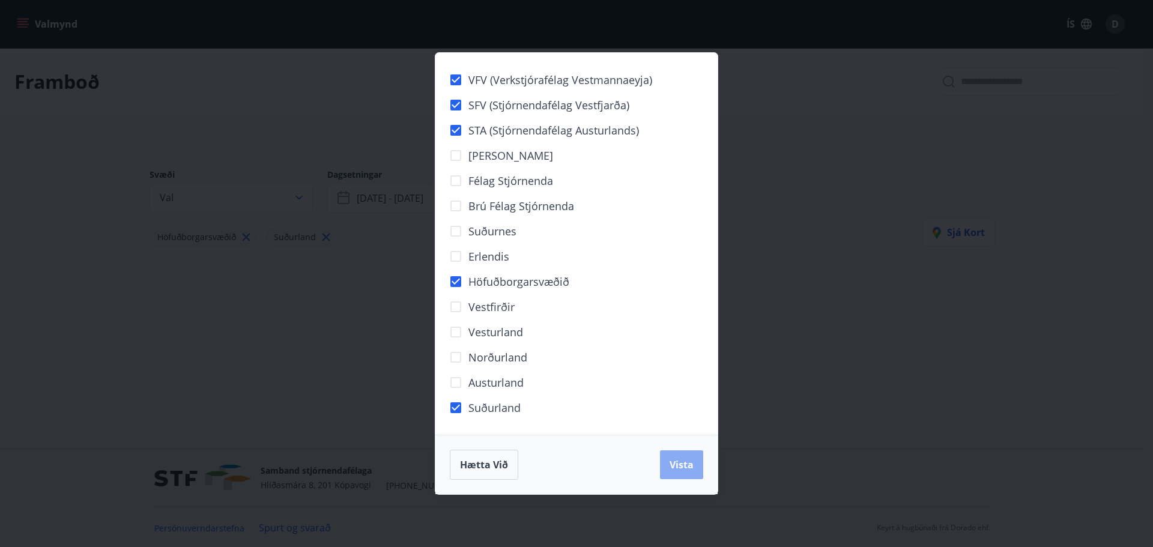
click at [687, 463] on span "Vista" at bounding box center [681, 464] width 24 height 13
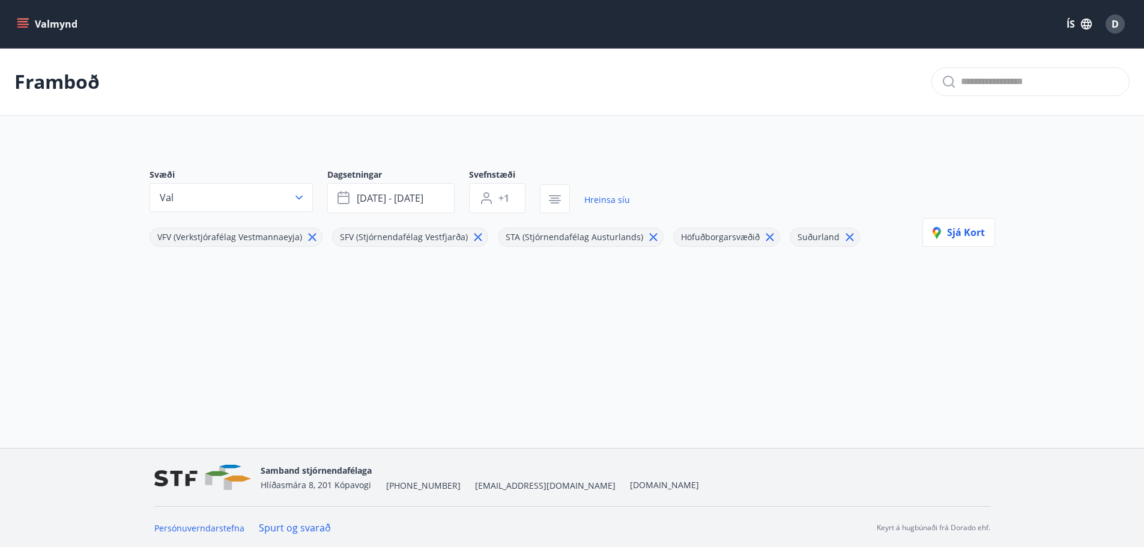
scroll to position [2, 0]
click at [558, 199] on icon "button" at bounding box center [555, 198] width 12 height 1
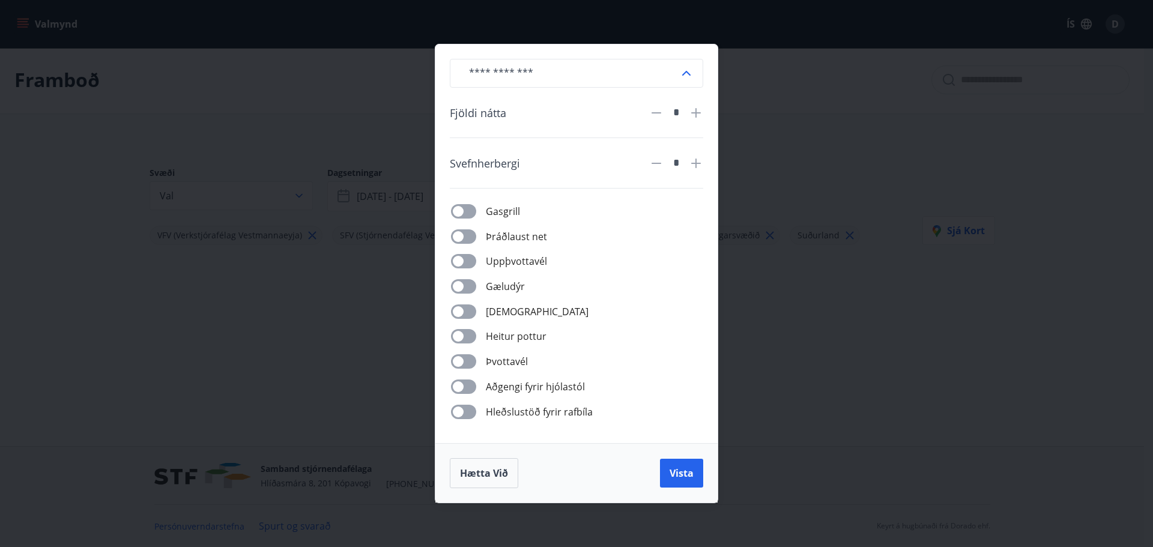
click at [756, 96] on div "​ Fjöldi nátta * Svefnherbergi * Gasgrill Þráðlaust net Uppþvottavél Gæludýr Þu…" at bounding box center [576, 273] width 1153 height 547
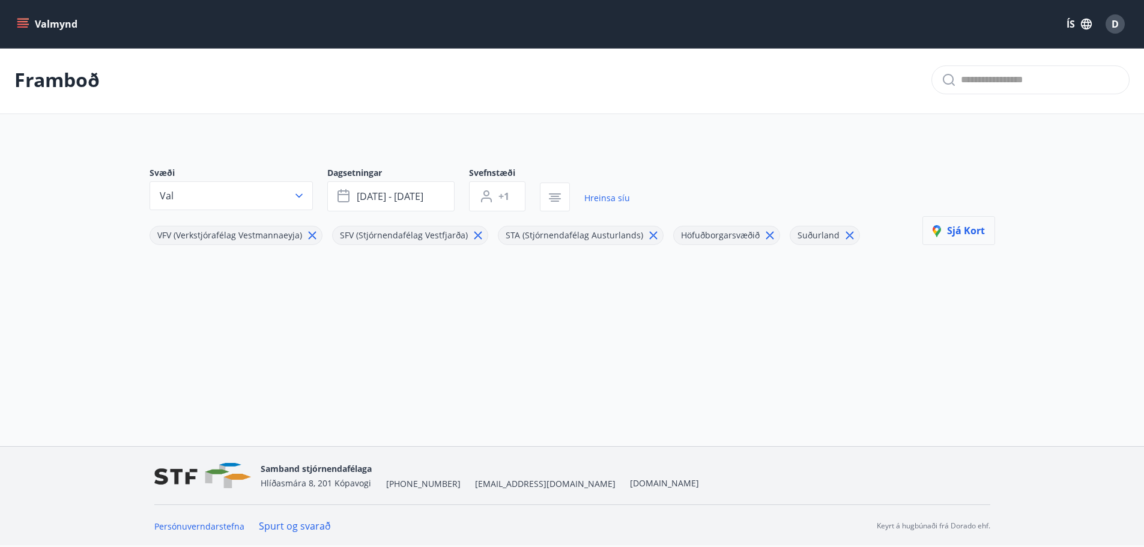
click at [961, 239] on button "Sjá kort" at bounding box center [958, 230] width 73 height 29
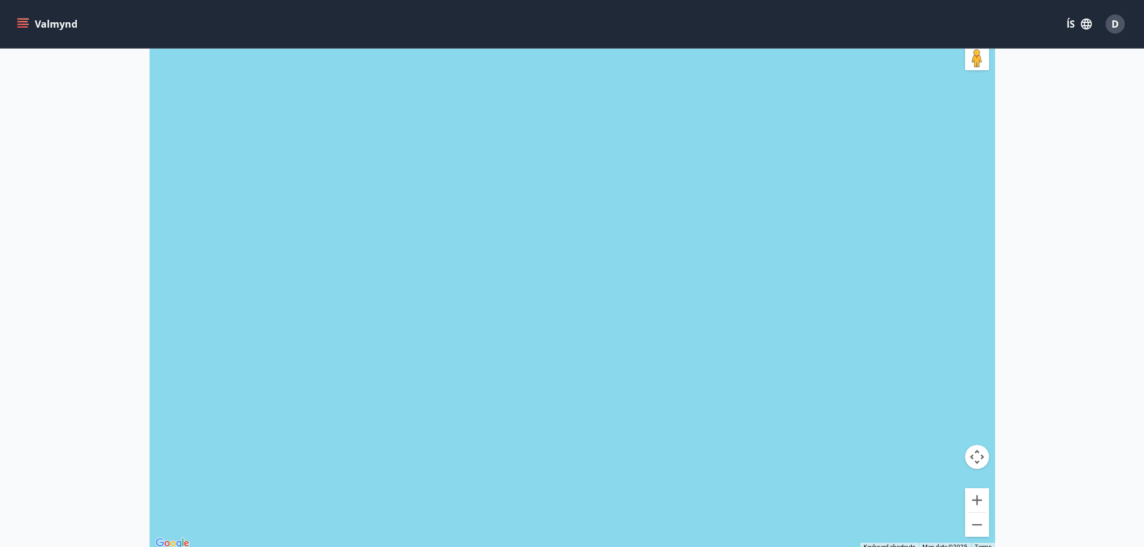
scroll to position [182, 0]
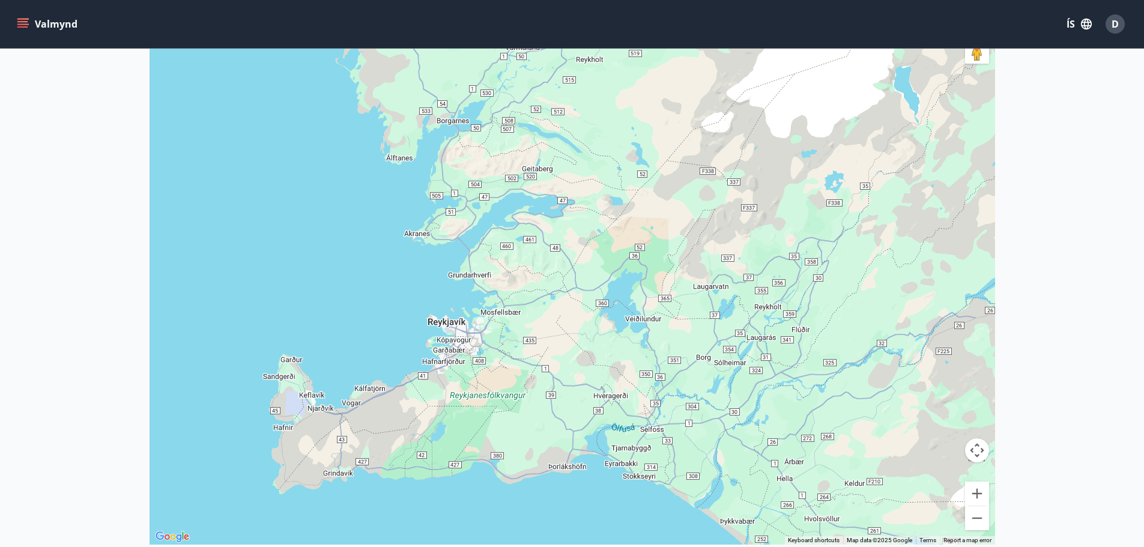
drag, startPoint x: 604, startPoint y: 422, endPoint x: 563, endPoint y: 417, distance: 41.1
click at [563, 417] on div at bounding box center [571, 271] width 845 height 547
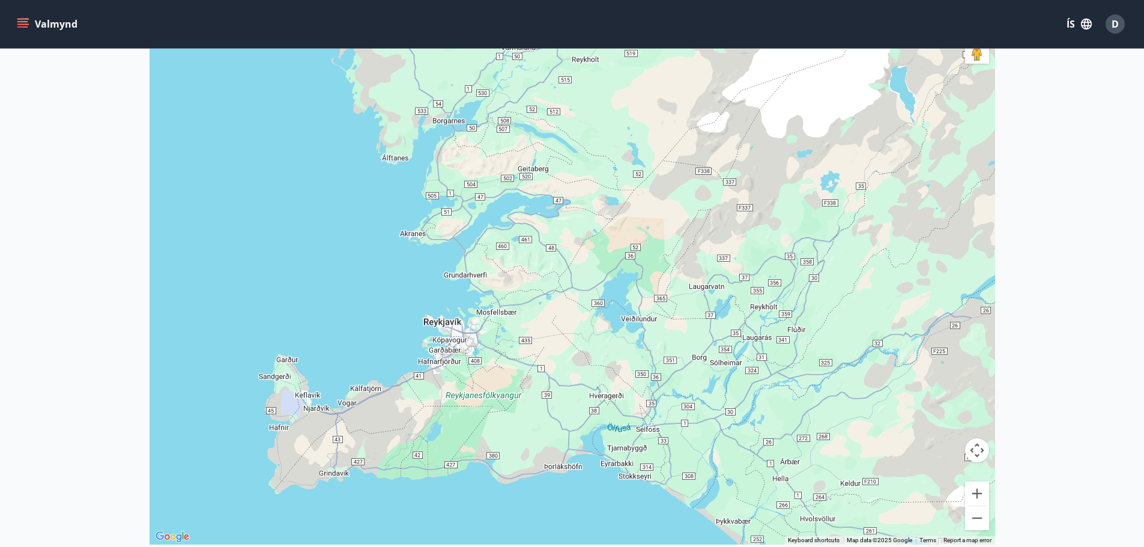
drag, startPoint x: 99, startPoint y: 93, endPoint x: 85, endPoint y: 101, distance: 15.9
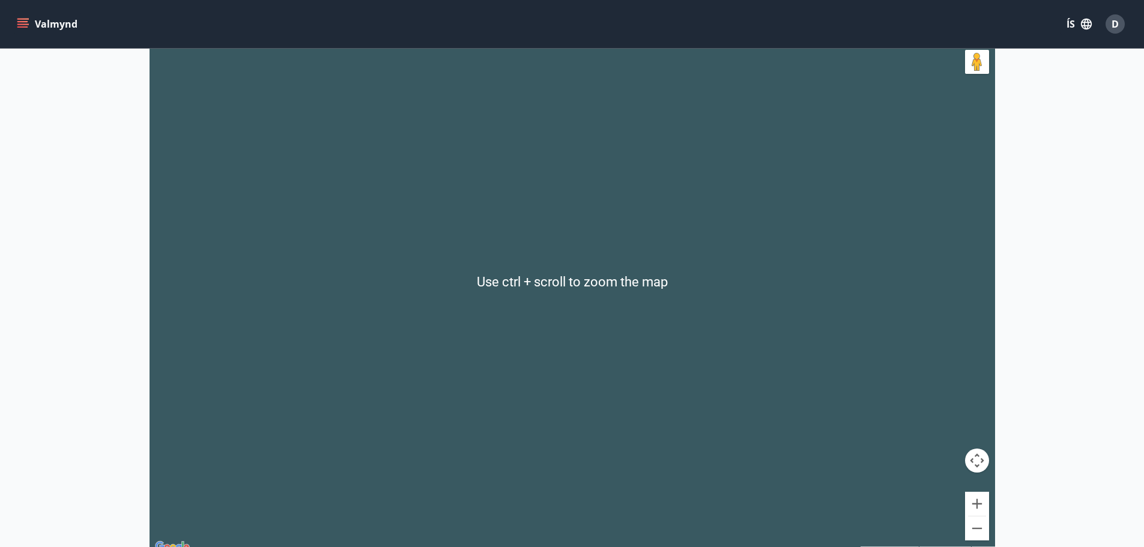
scroll to position [180, 0]
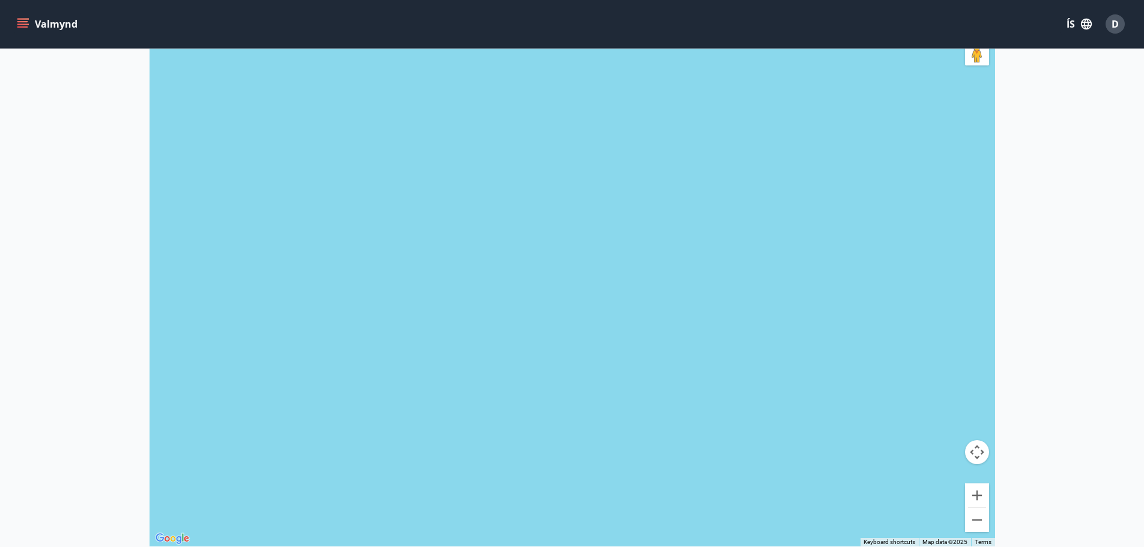
drag, startPoint x: 656, startPoint y: 295, endPoint x: 651, endPoint y: 301, distance: 8.2
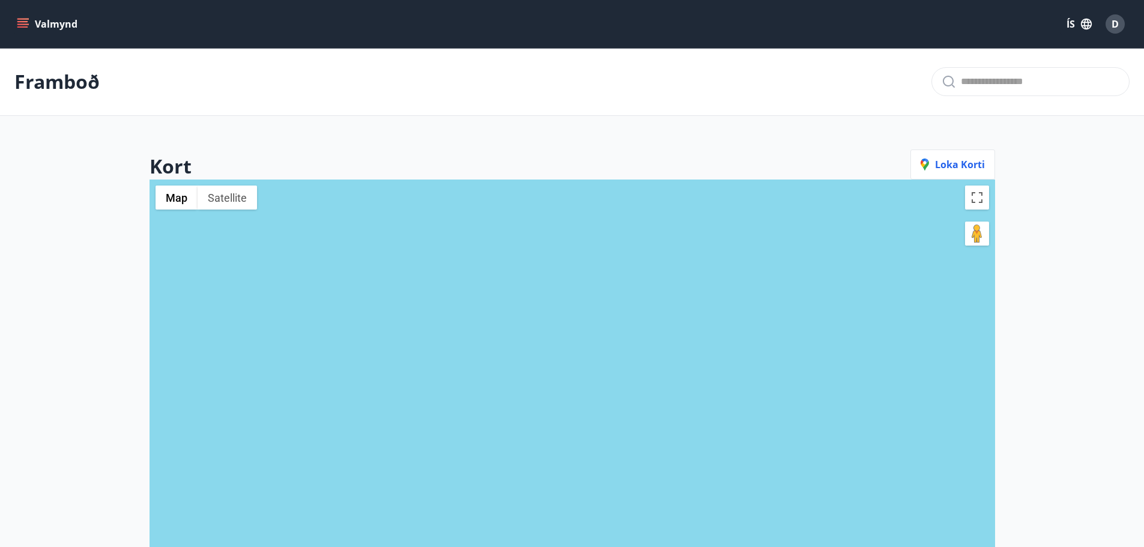
drag, startPoint x: 101, startPoint y: 207, endPoint x: 85, endPoint y: 203, distance: 16.7
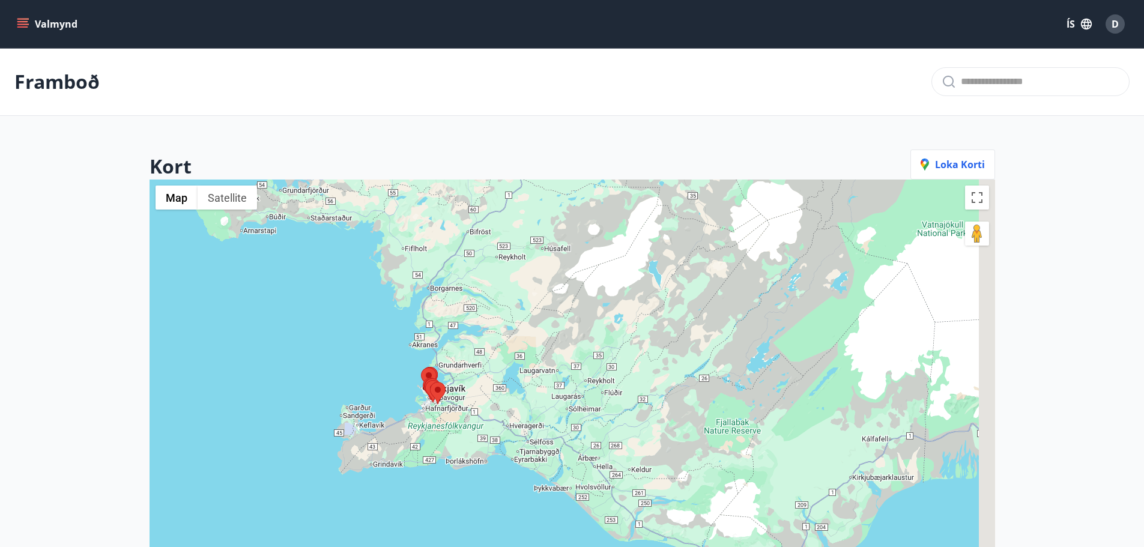
drag, startPoint x: 627, startPoint y: 468, endPoint x: 555, endPoint y: 433, distance: 80.3
click at [556, 433] on div at bounding box center [571, 452] width 845 height 547
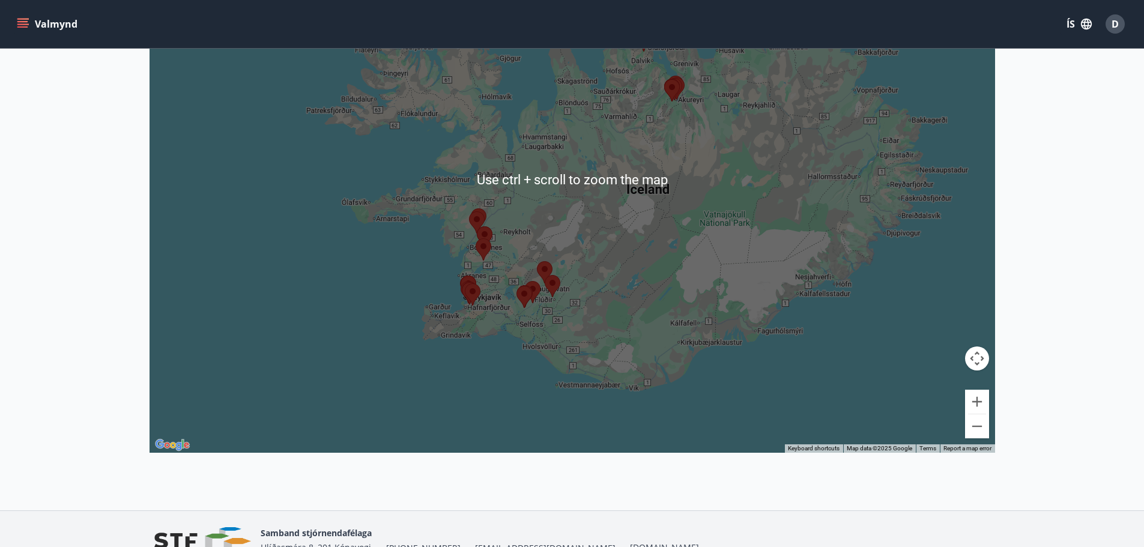
scroll to position [300, 0]
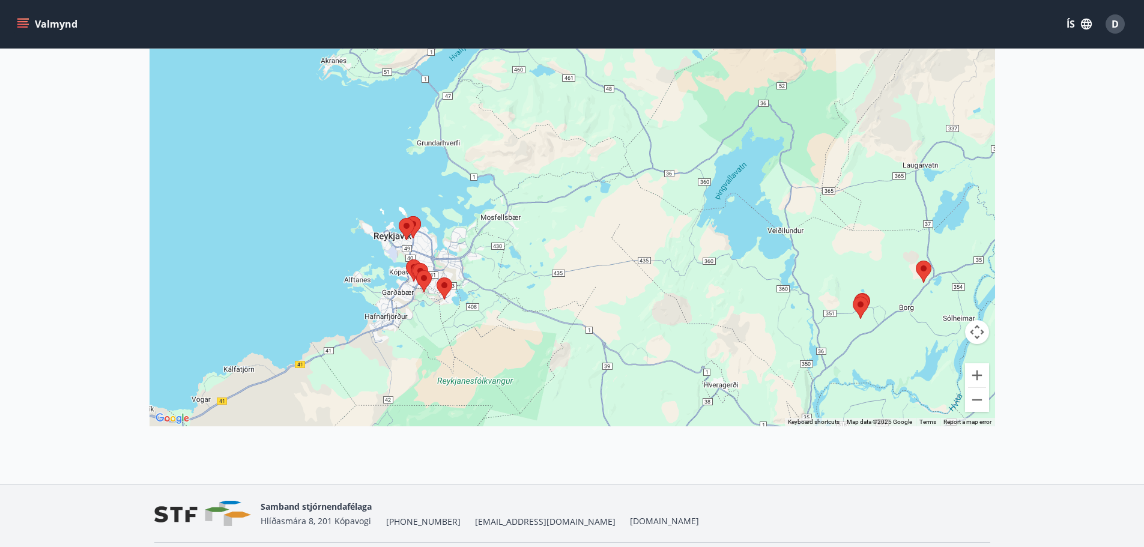
drag, startPoint x: 762, startPoint y: 212, endPoint x: 692, endPoint y: 340, distance: 146.4
click at [692, 340] on div at bounding box center [571, 152] width 845 height 547
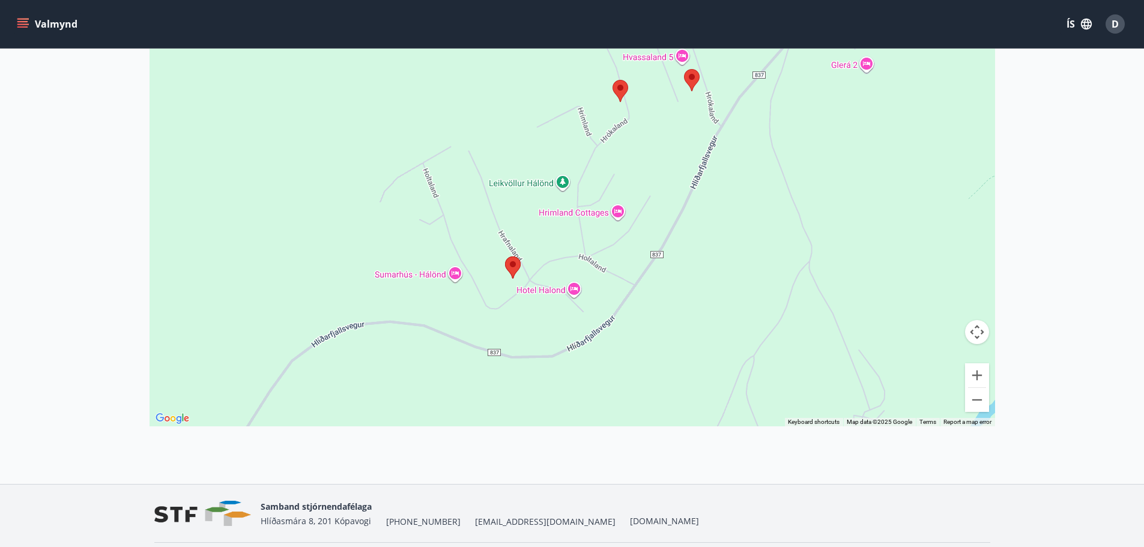
click at [505, 256] on area at bounding box center [505, 256] width 0 height 0
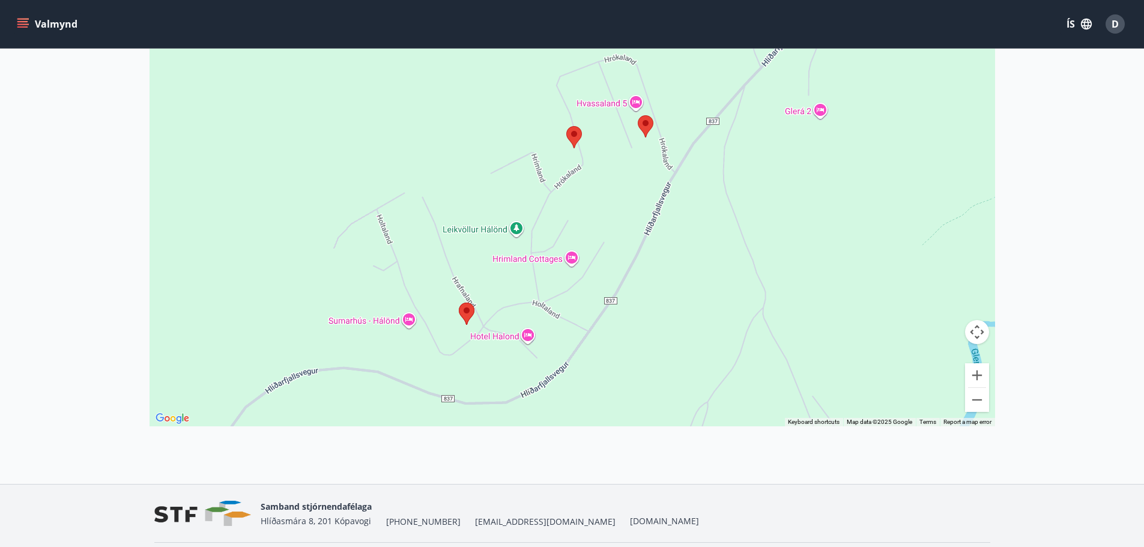
drag, startPoint x: 532, startPoint y: 247, endPoint x: 484, endPoint y: 295, distance: 67.9
click at [484, 295] on div at bounding box center [571, 152] width 845 height 547
click at [386, 321] on div at bounding box center [571, 152] width 845 height 547
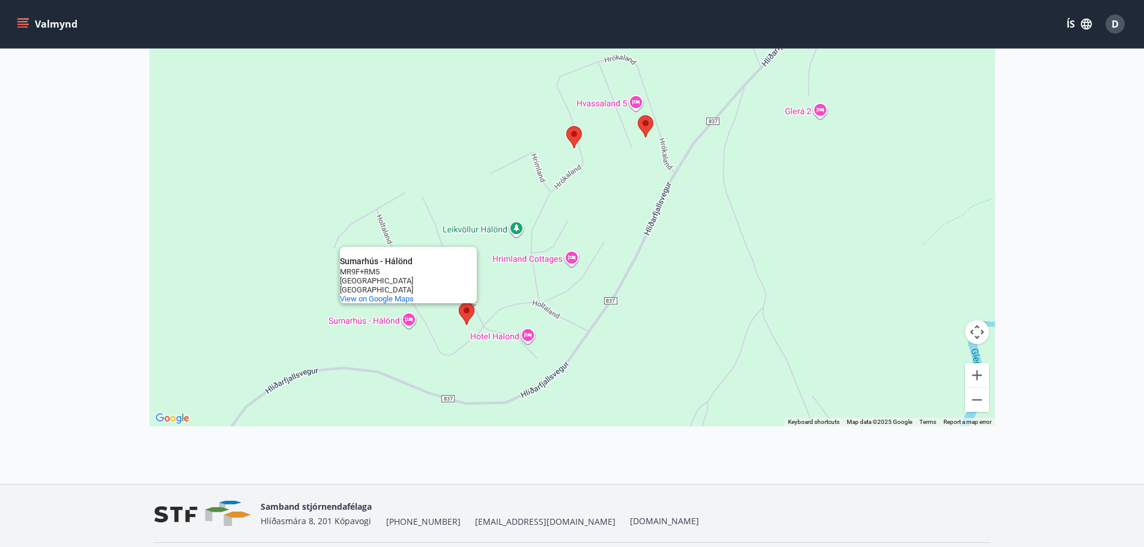
click at [637, 115] on area at bounding box center [637, 115] width 0 height 0
